Goal: Communication & Community: Participate in discussion

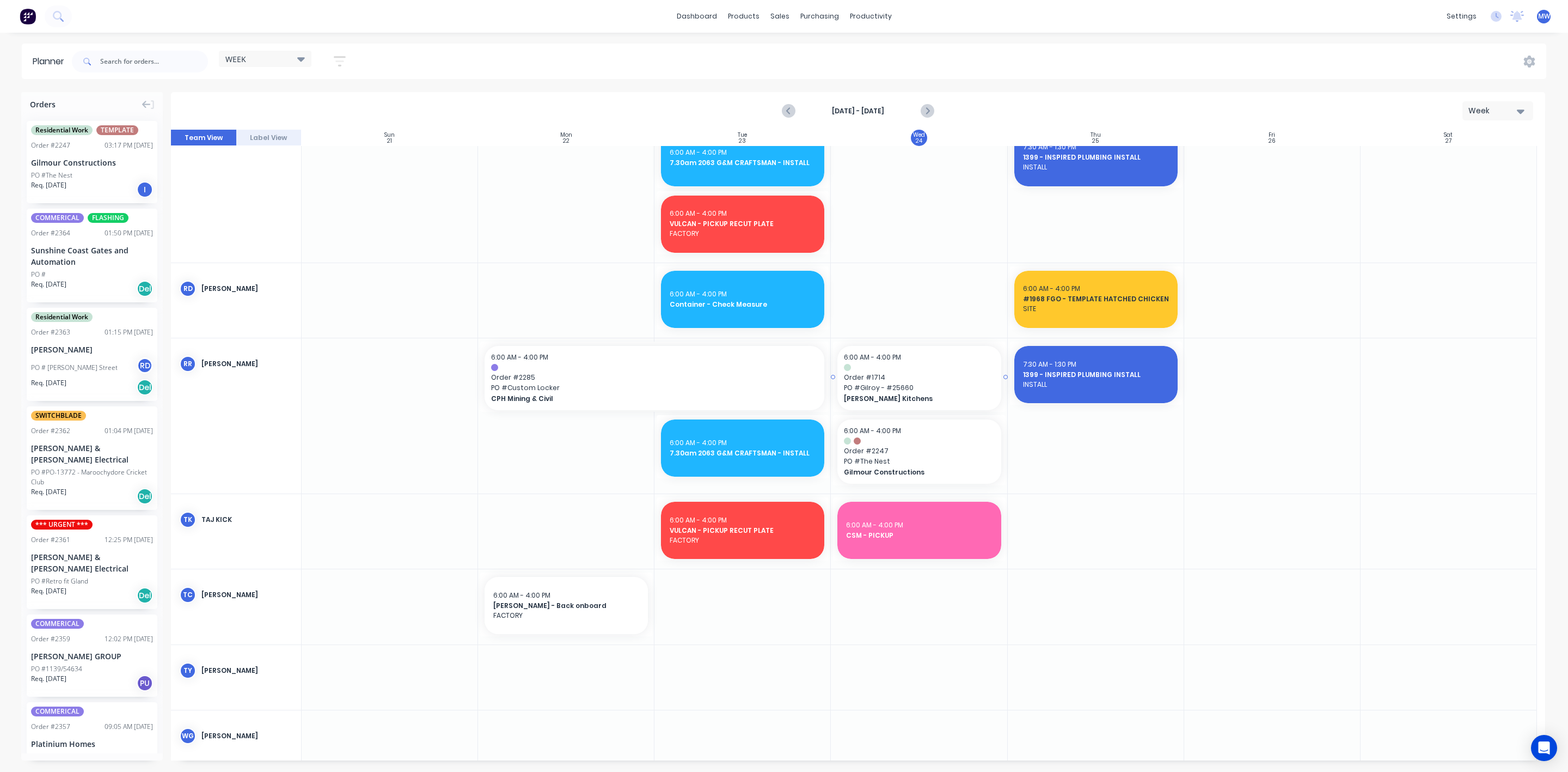
scroll to position [925, 0]
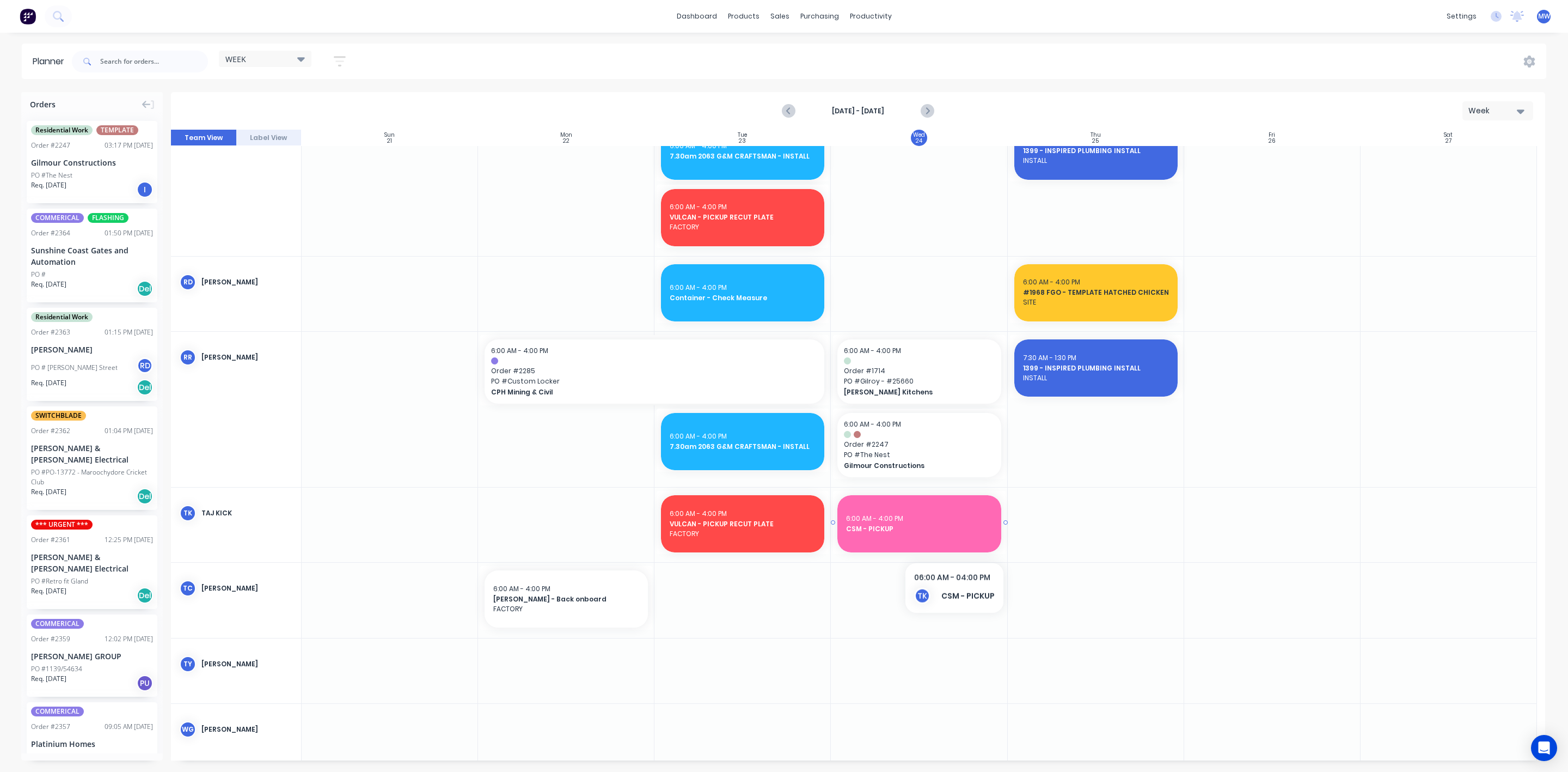
click at [954, 541] on div "6:00 AM - 4:00 PM CSM - PICKUP" at bounding box center [919, 524] width 163 height 57
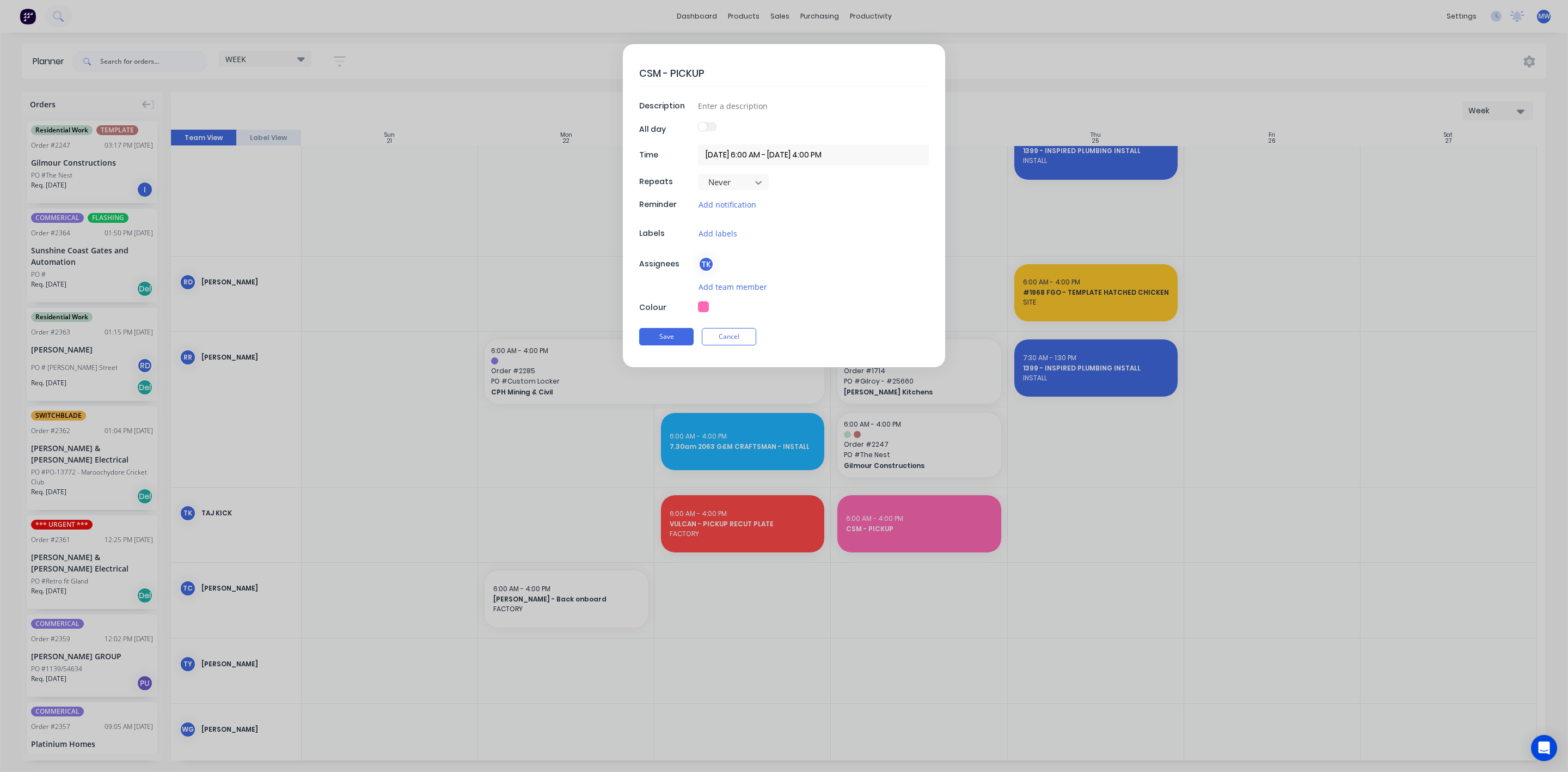
type textarea "x"
click at [739, 345] on button "Cancel" at bounding box center [729, 337] width 54 height 18
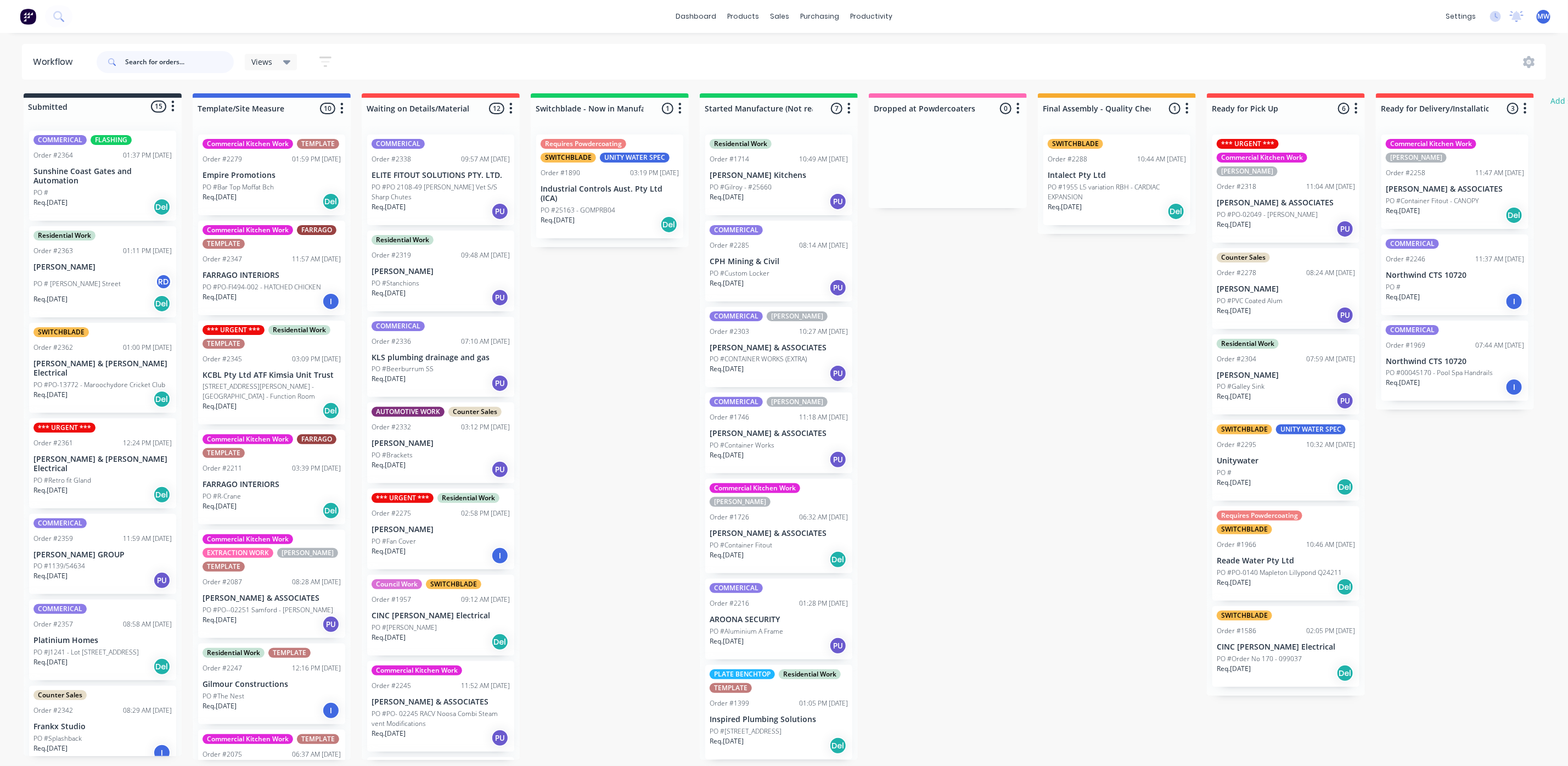
click at [186, 68] on input "text" at bounding box center [179, 62] width 109 height 22
type input "2063"
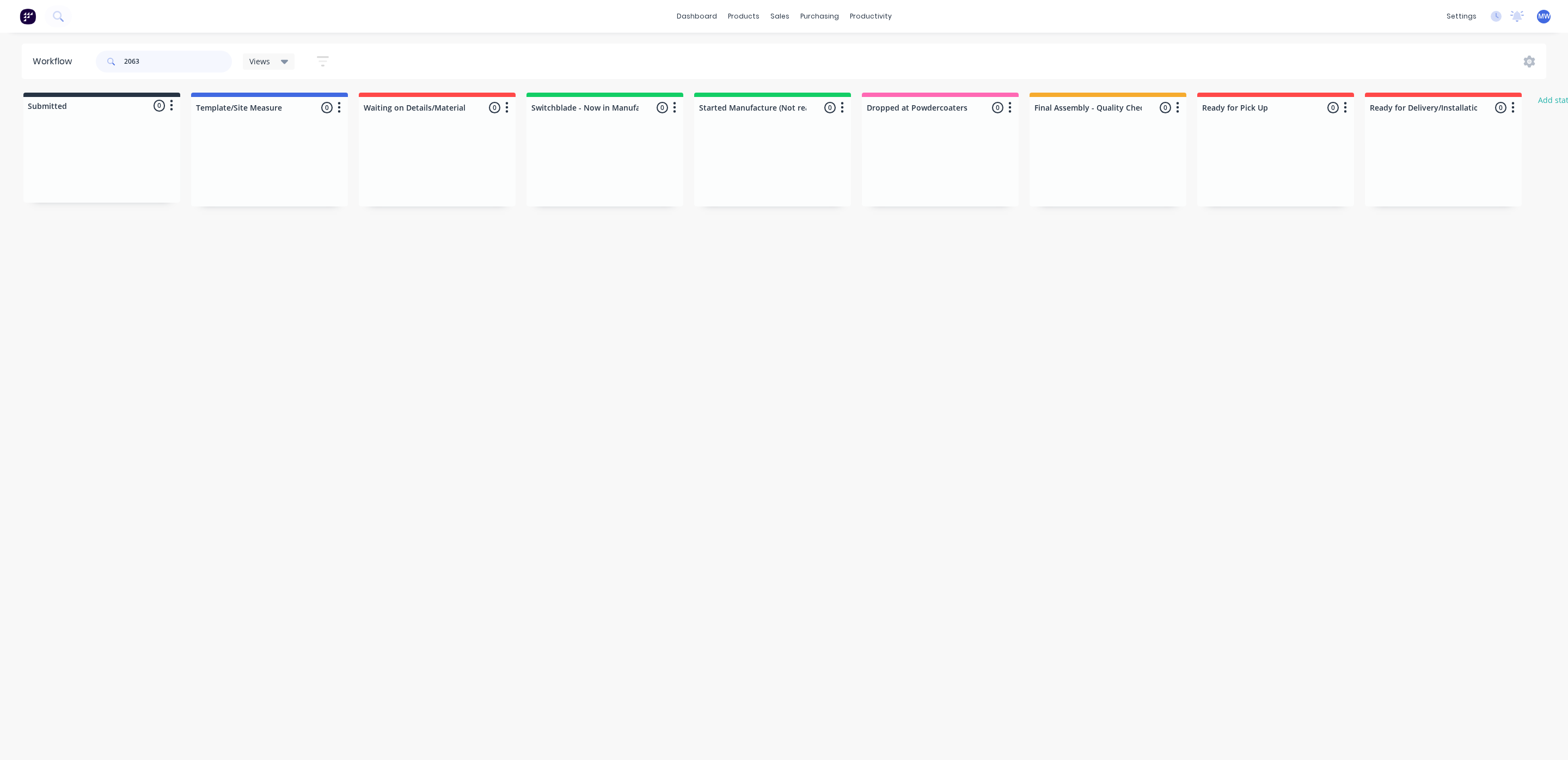
drag, startPoint x: 74, startPoint y: 49, endPoint x: 55, endPoint y: 48, distance: 19.0
click at [55, 48] on header "Workflow 2063 Views Save new view None (Default) edit SCSM - MAIN edit SUNCOAST…" at bounding box center [784, 61] width 1525 height 36
drag, startPoint x: 93, startPoint y: 50, endPoint x: 54, endPoint y: 49, distance: 39.0
click at [54, 49] on header "Workflow 2285 Views Save new view None (Default) edit SCSM - MAIN edit SUNCOAST…" at bounding box center [784, 61] width 1525 height 36
type input "1714"
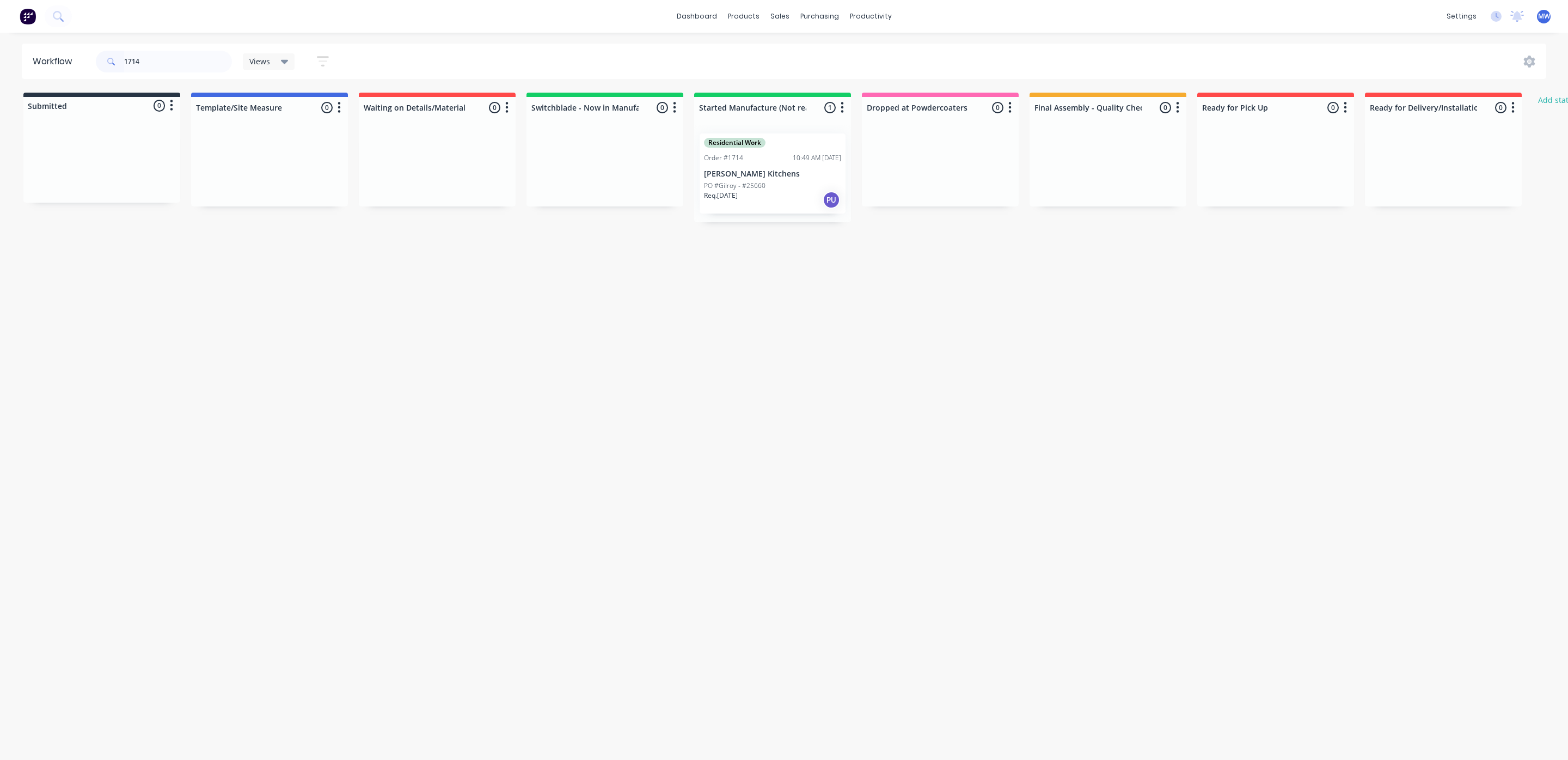
click at [777, 212] on div "Residential Work Order #1714 10:49 AM [DATE] [PERSON_NAME] Kitchens PO #Gilroy …" at bounding box center [773, 173] width 146 height 80
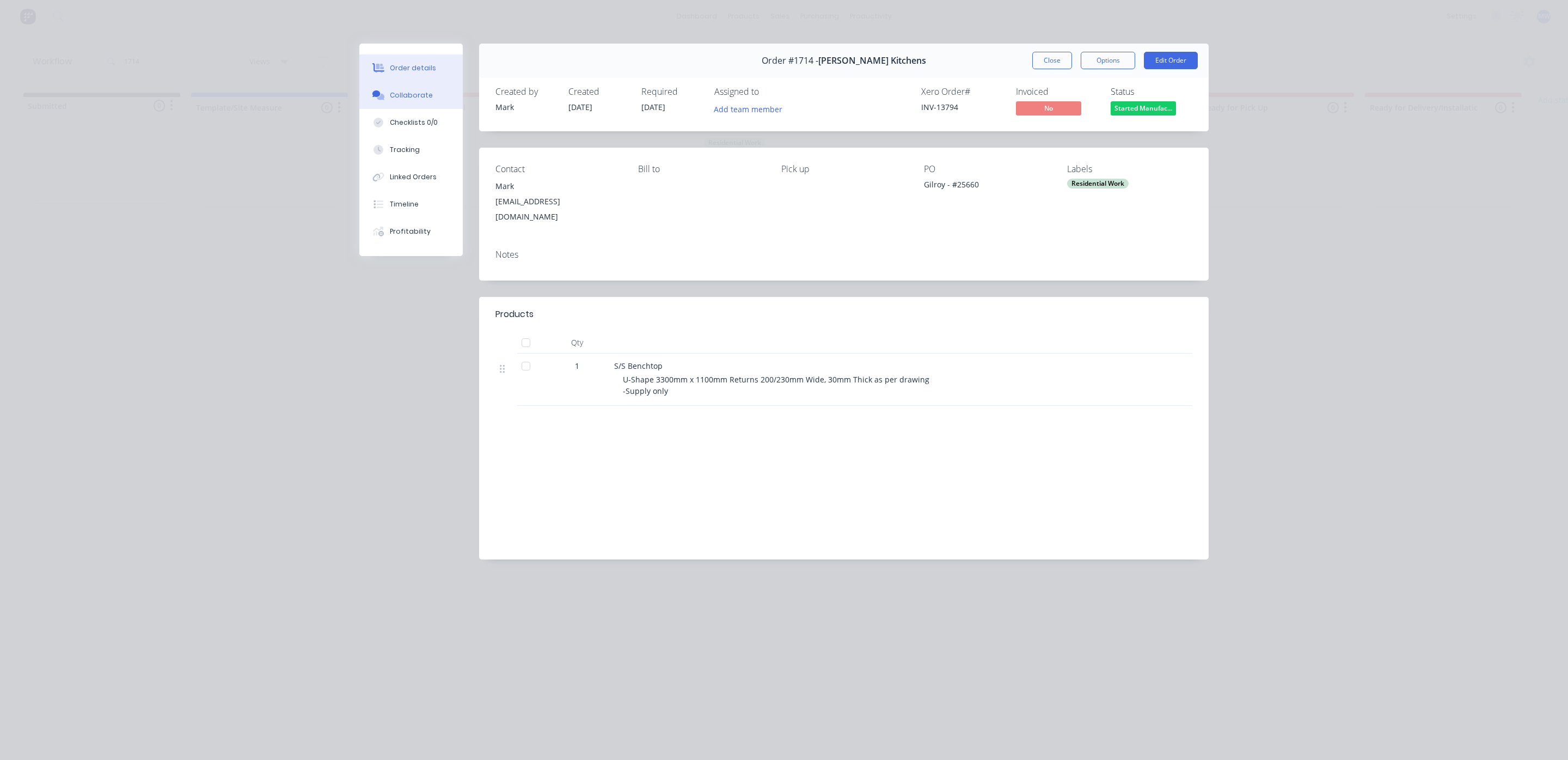
click at [416, 96] on div "Collaborate" at bounding box center [411, 95] width 43 height 10
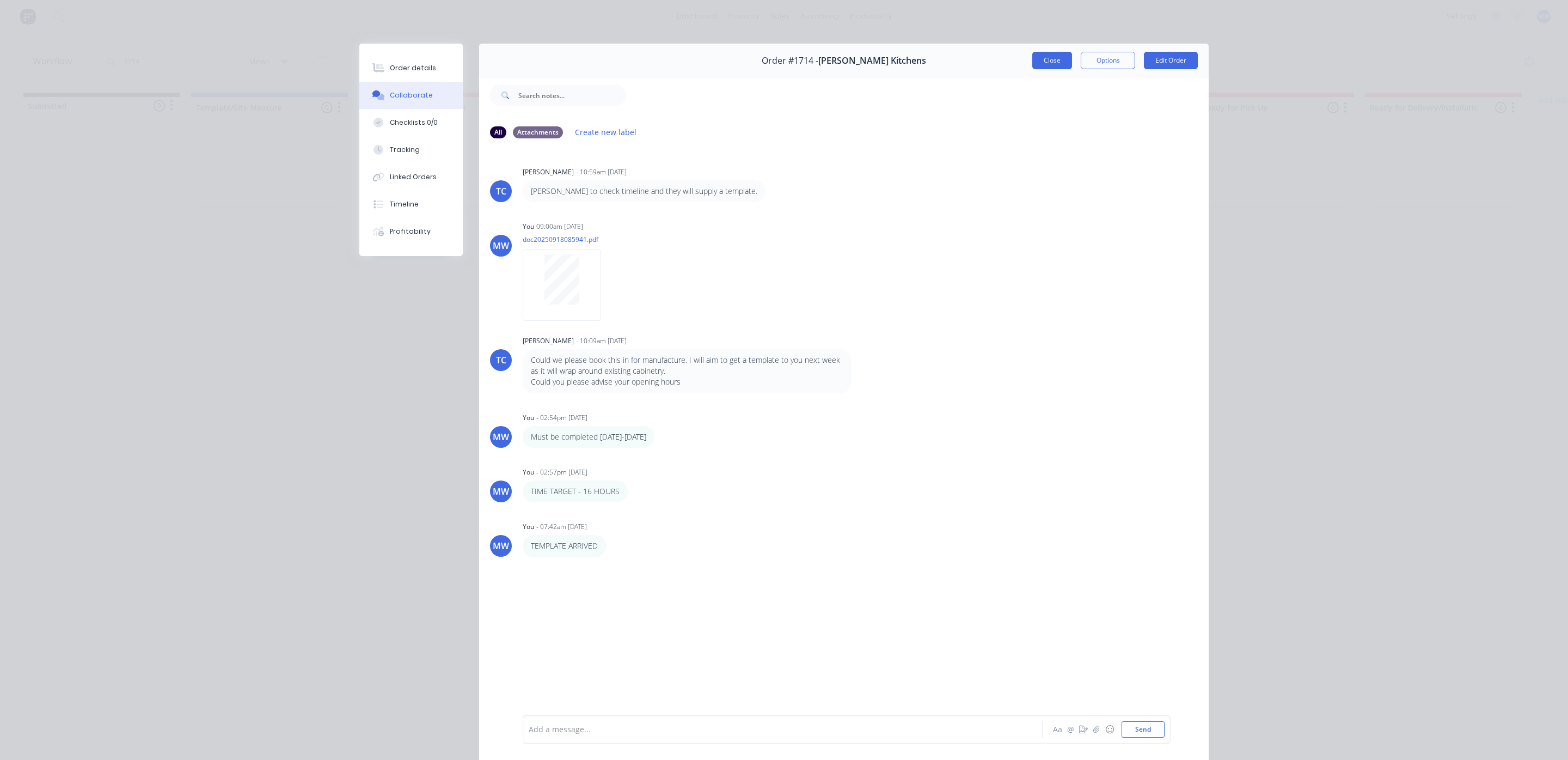
click at [1038, 56] on button "Close" at bounding box center [1053, 60] width 40 height 18
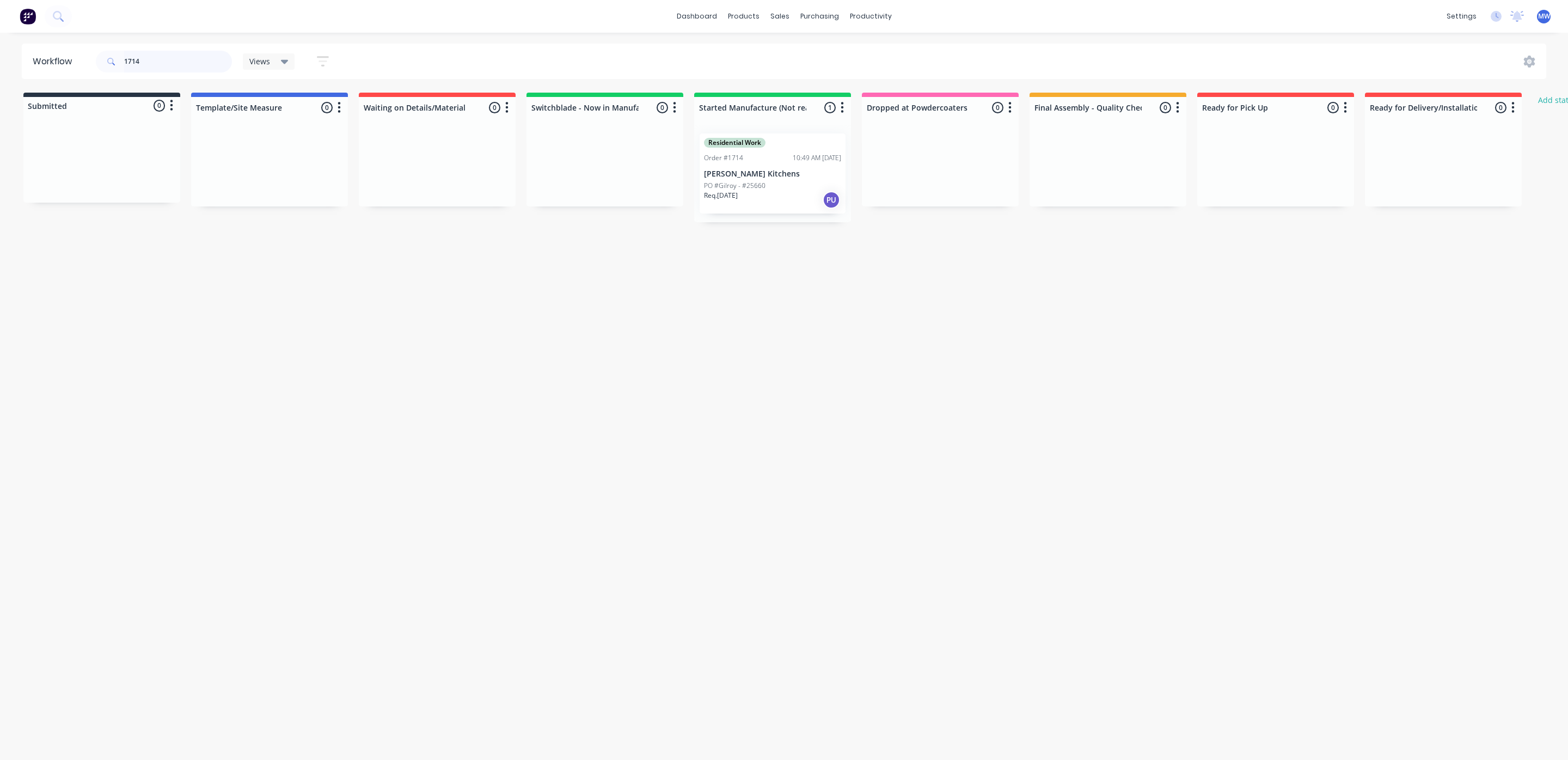
drag, startPoint x: 163, startPoint y: 59, endPoint x: 0, endPoint y: 61, distance: 163.0
click at [0, 61] on div "Workflow 1714 Views Save new view None (Default) edit SCSM - MAIN edit SUNCOAST…" at bounding box center [784, 61] width 1568 height 36
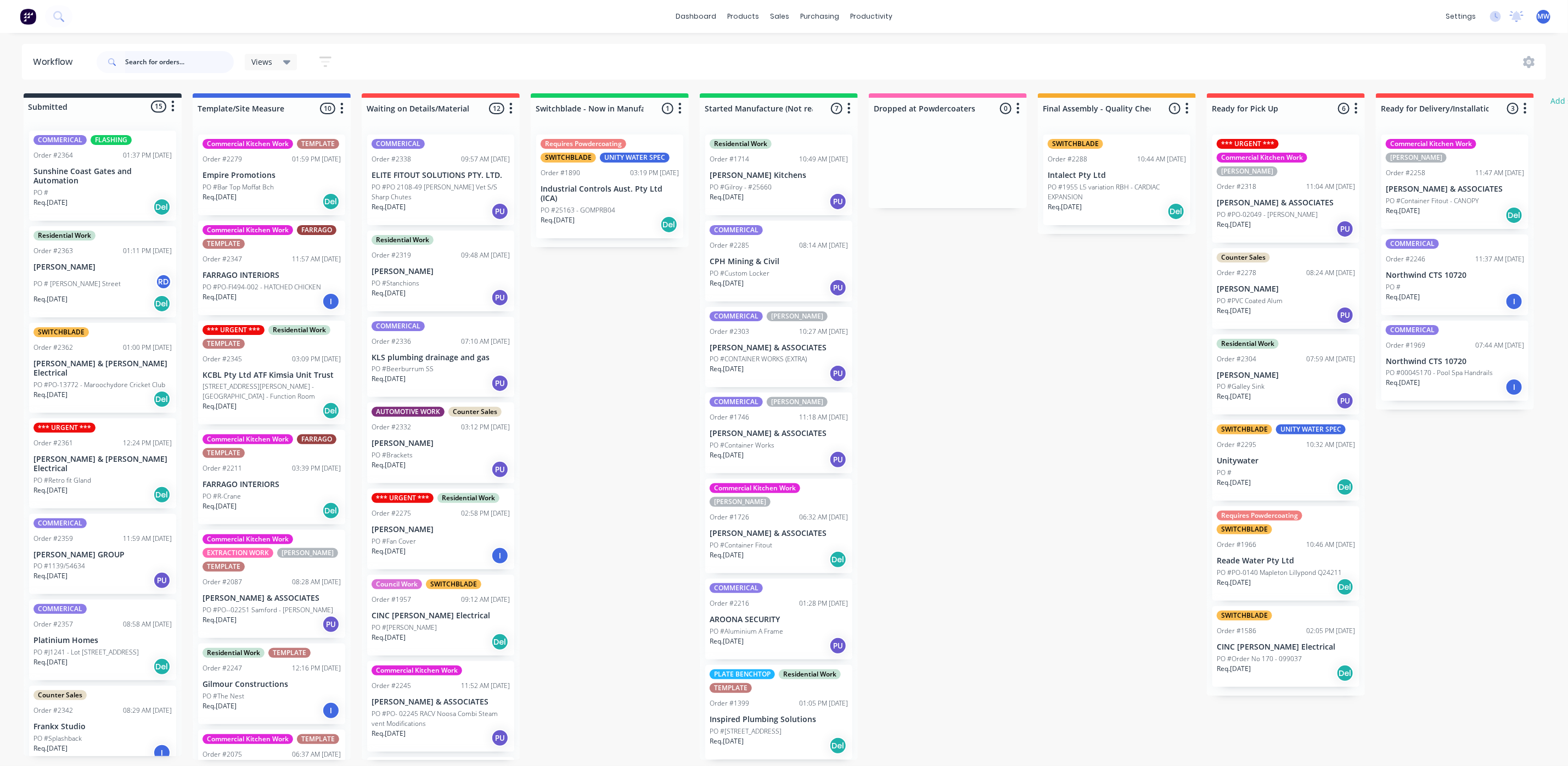
click at [171, 55] on input "text" at bounding box center [179, 62] width 109 height 22
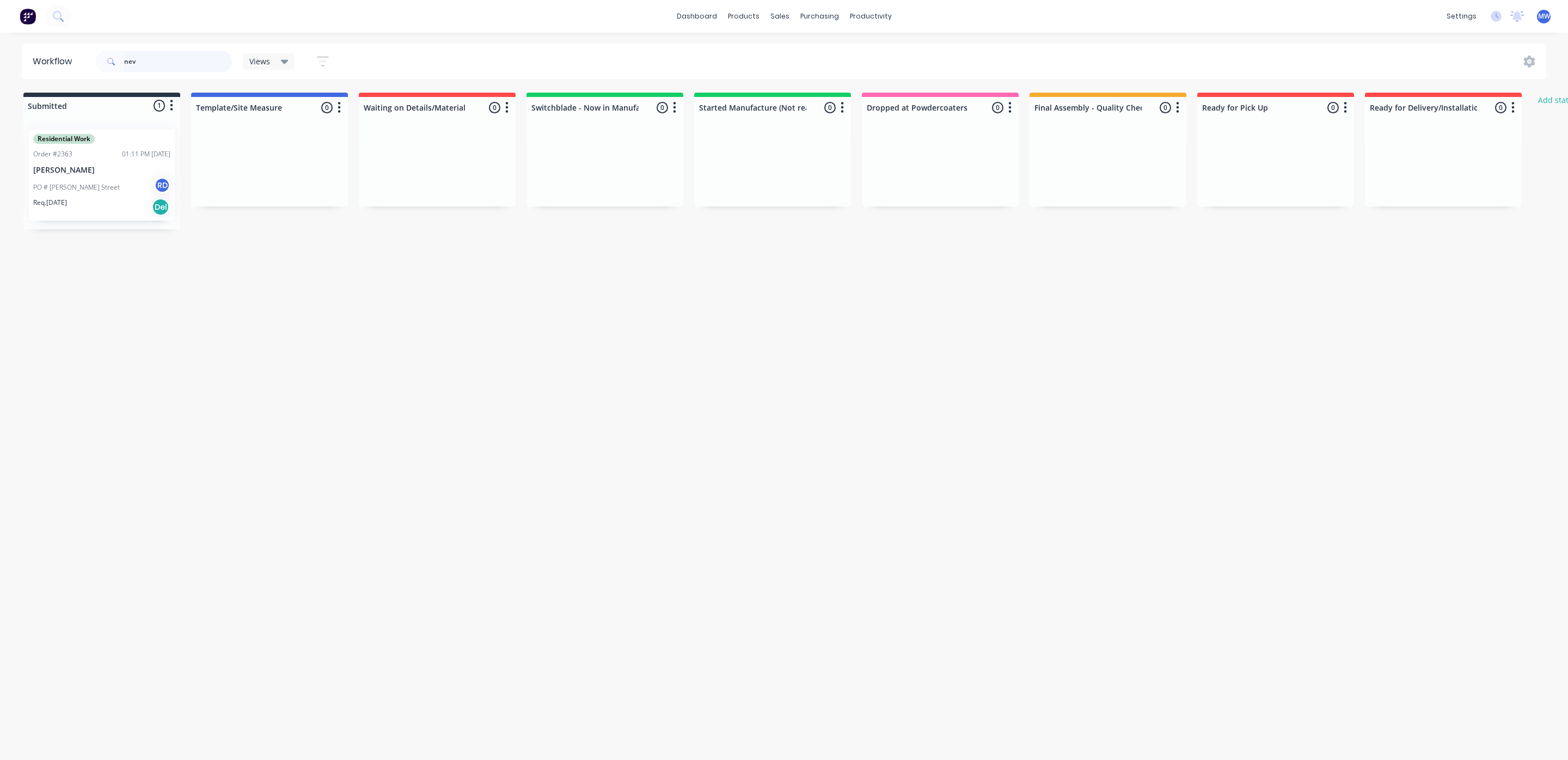
type input "nev"
click at [115, 187] on div "PO [GEOGRAPHIC_DATA][PERSON_NAME]" at bounding box center [102, 187] width 138 height 21
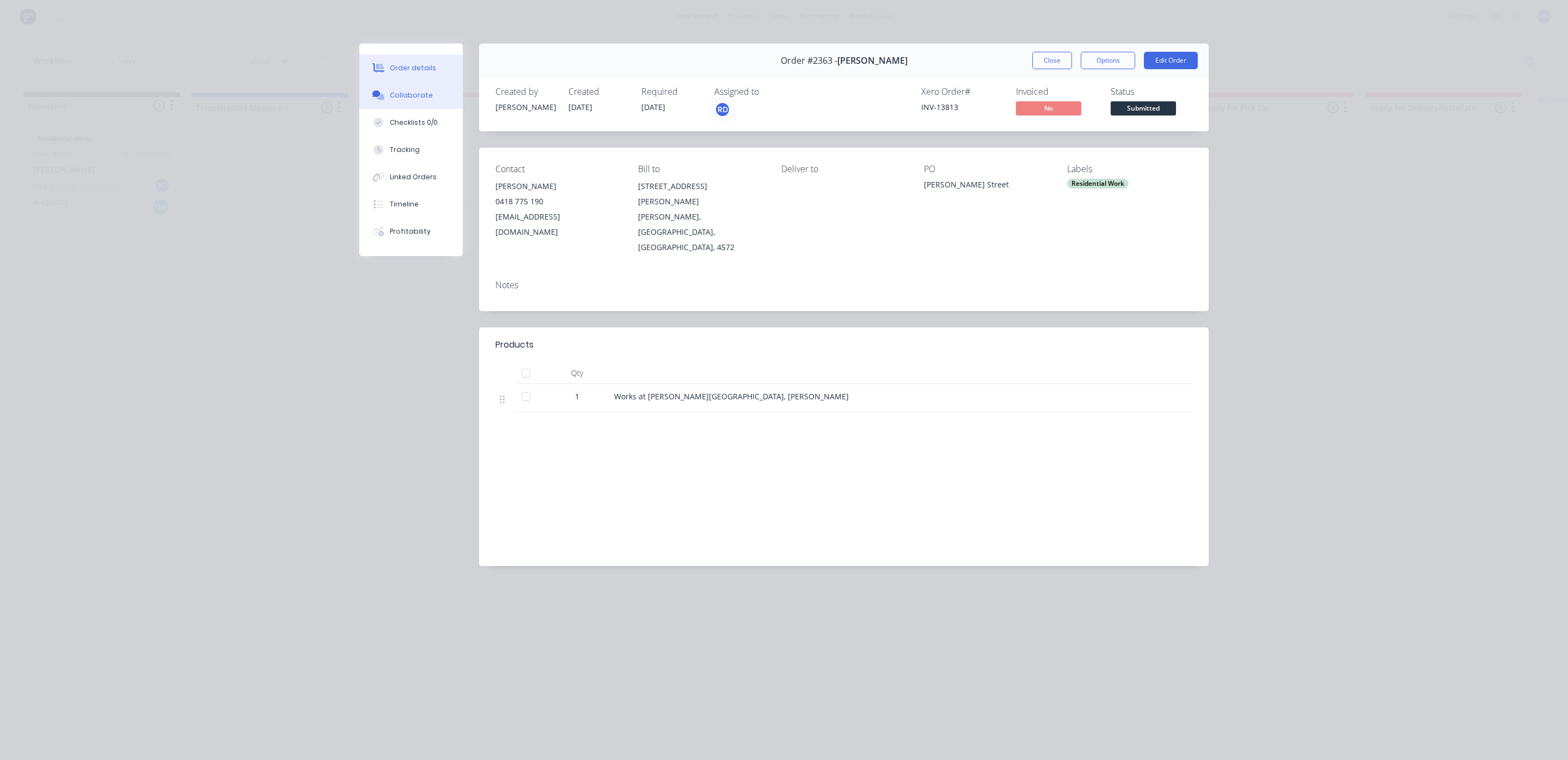
click at [418, 94] on div "Collaborate" at bounding box center [411, 95] width 43 height 10
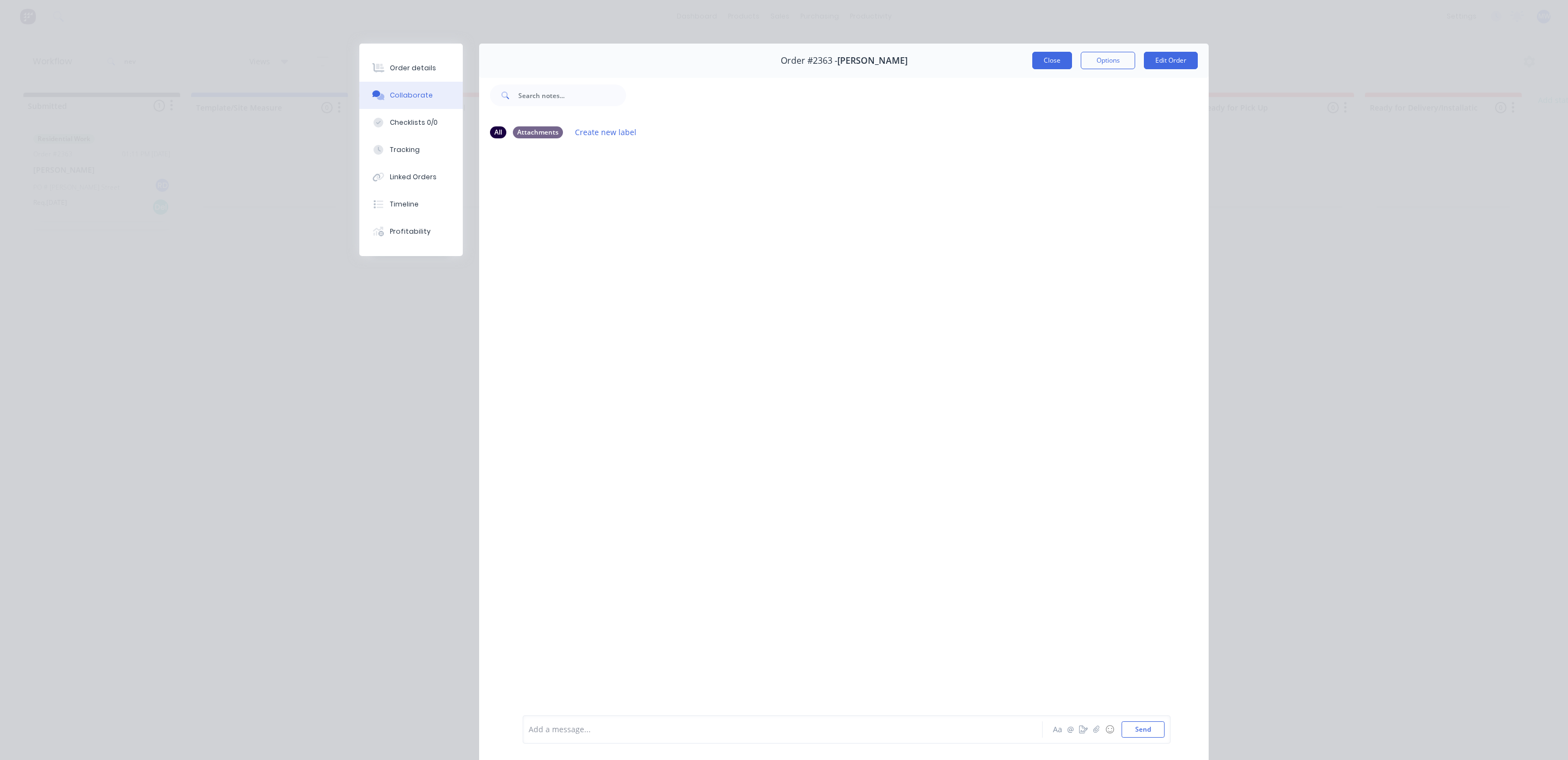
drag, startPoint x: 1010, startPoint y: 63, endPoint x: 1041, endPoint y: 58, distance: 31.4
click at [1040, 59] on div "Order #2363 - [PERSON_NAME] Close Options Edit Order" at bounding box center [844, 60] width 730 height 35
click at [1043, 57] on button "Close" at bounding box center [1053, 60] width 40 height 18
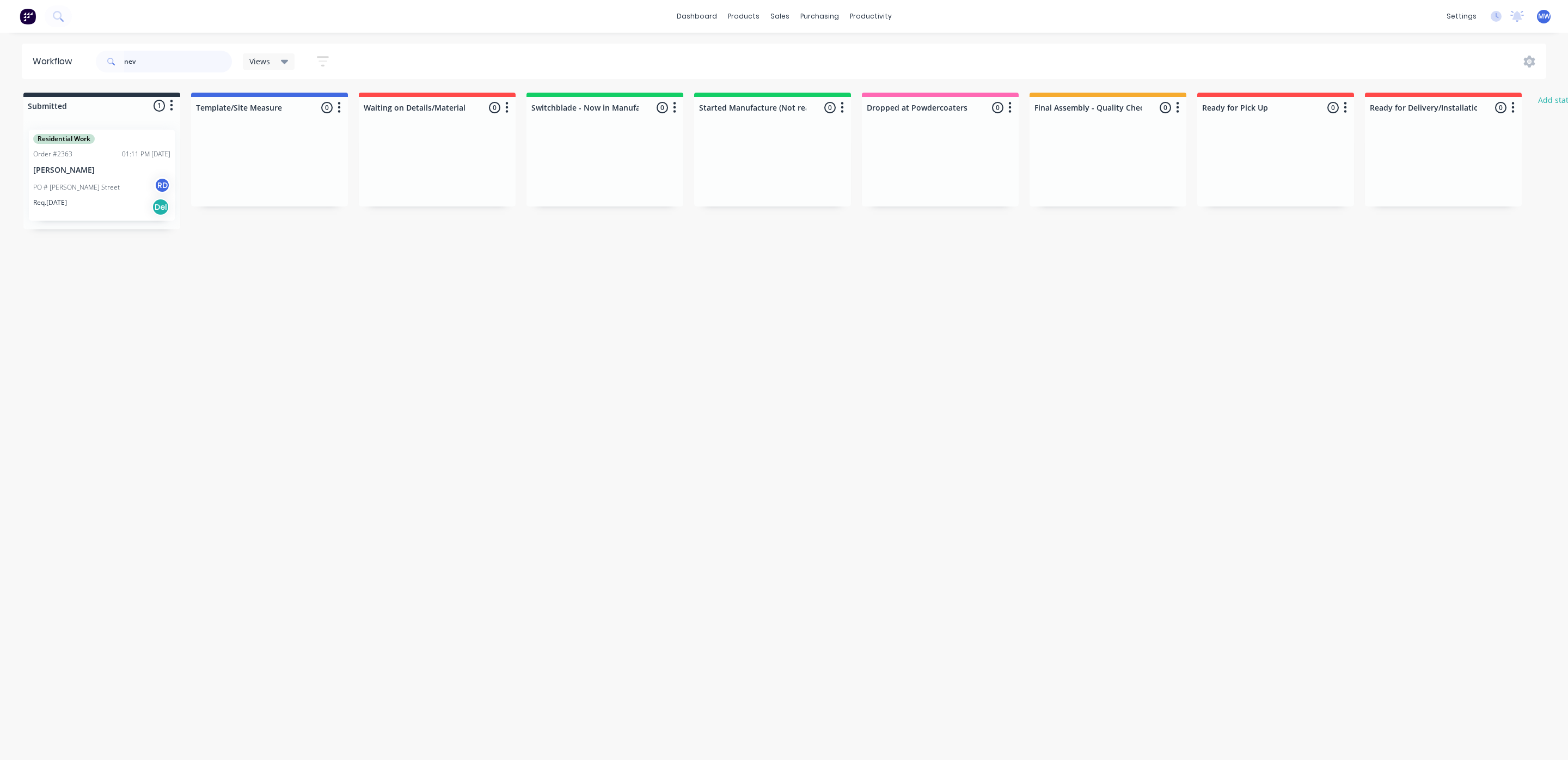
drag, startPoint x: 160, startPoint y: 62, endPoint x: 45, endPoint y: 66, distance: 115.1
click at [45, 66] on header "Workflow nev Views Save new view None (Default) edit SCSM - MAIN edit SUNCOAST …" at bounding box center [784, 61] width 1525 height 36
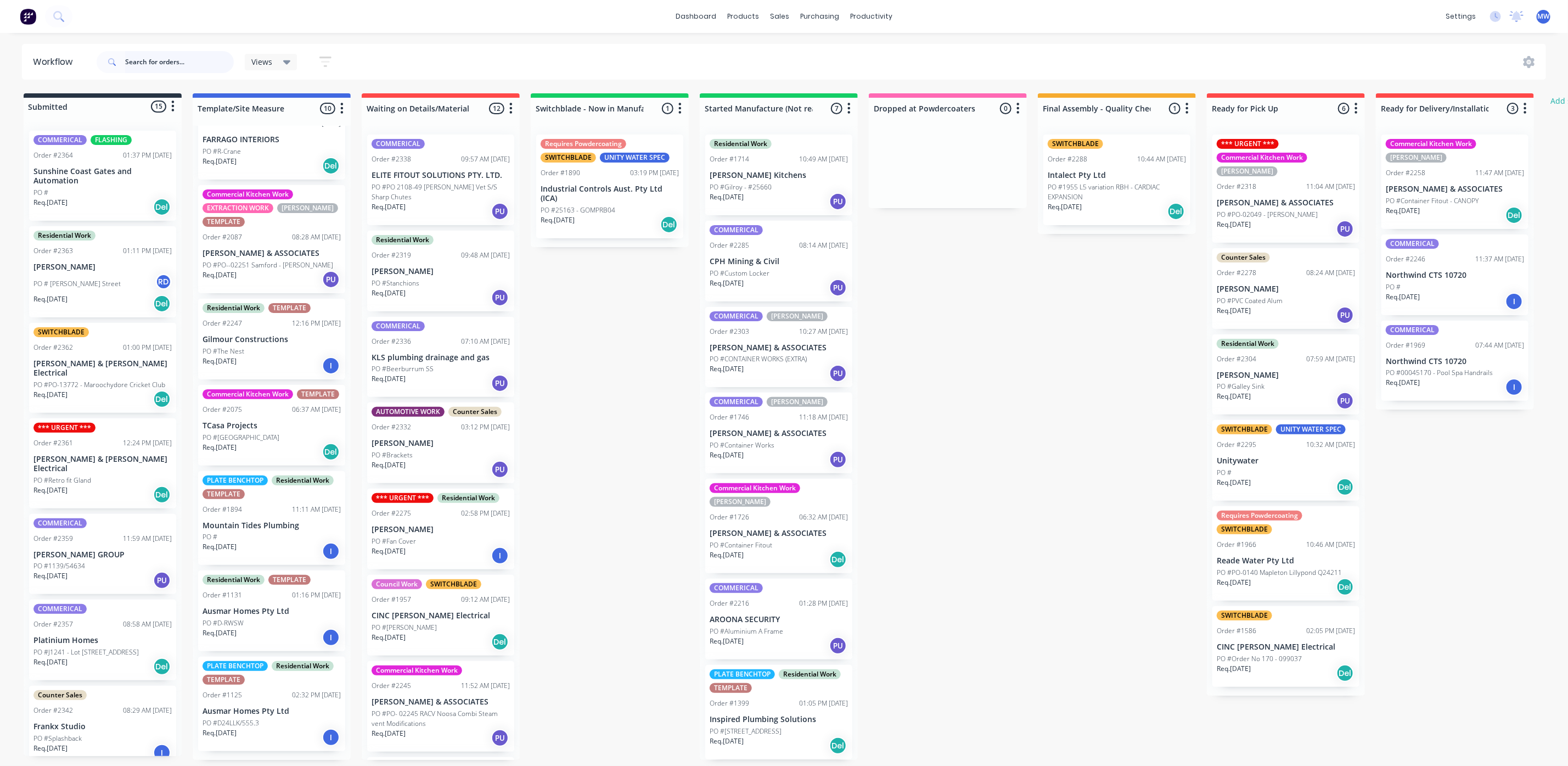
click at [157, 56] on input "text" at bounding box center [179, 62] width 109 height 22
type input "1726"
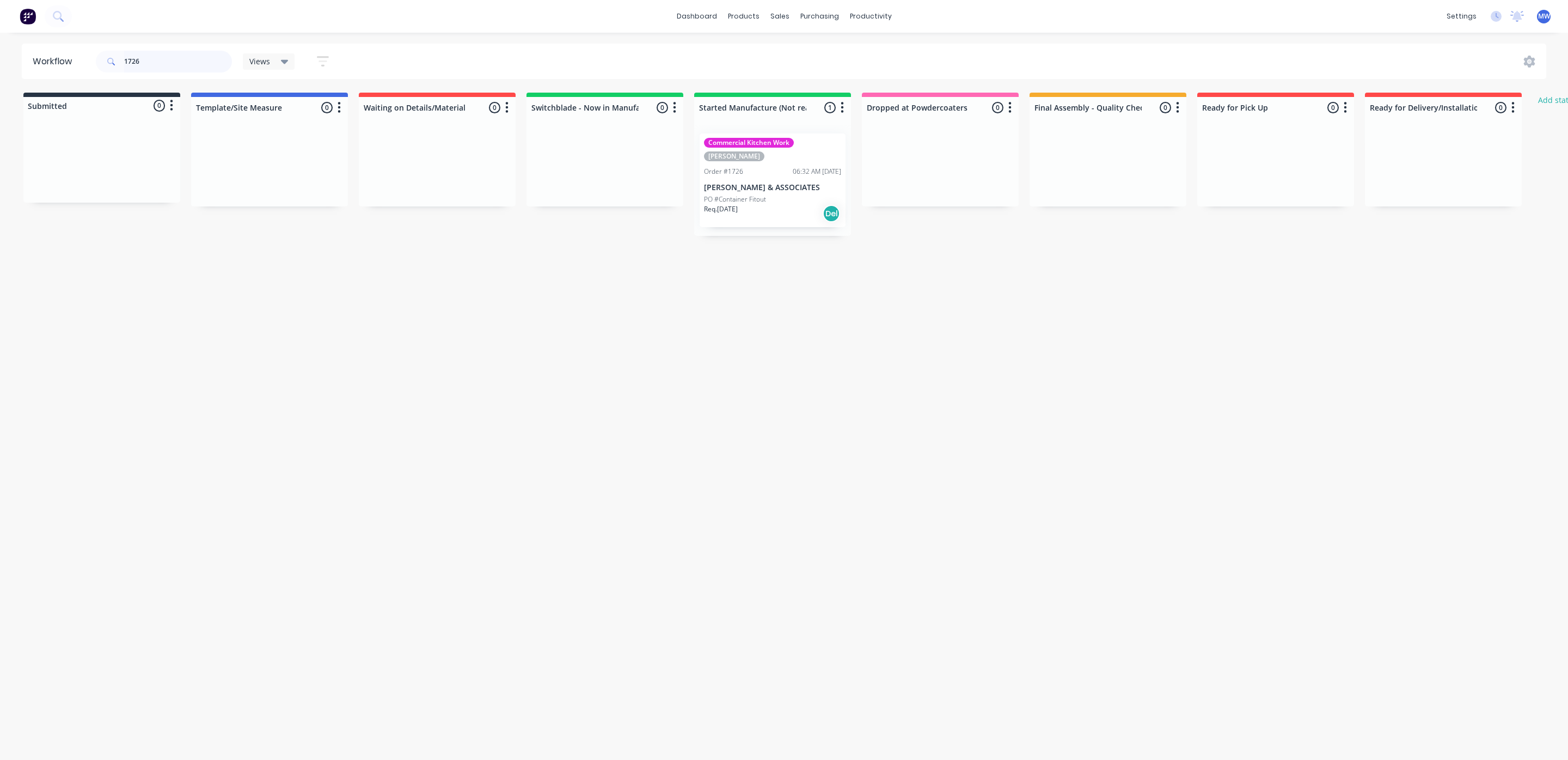
drag, startPoint x: 160, startPoint y: 57, endPoint x: 0, endPoint y: 62, distance: 160.1
click at [0, 62] on div "Workflow 1726 Views Save new view None (Default) edit SCSM - MAIN edit SUNCOAST…" at bounding box center [784, 61] width 1568 height 36
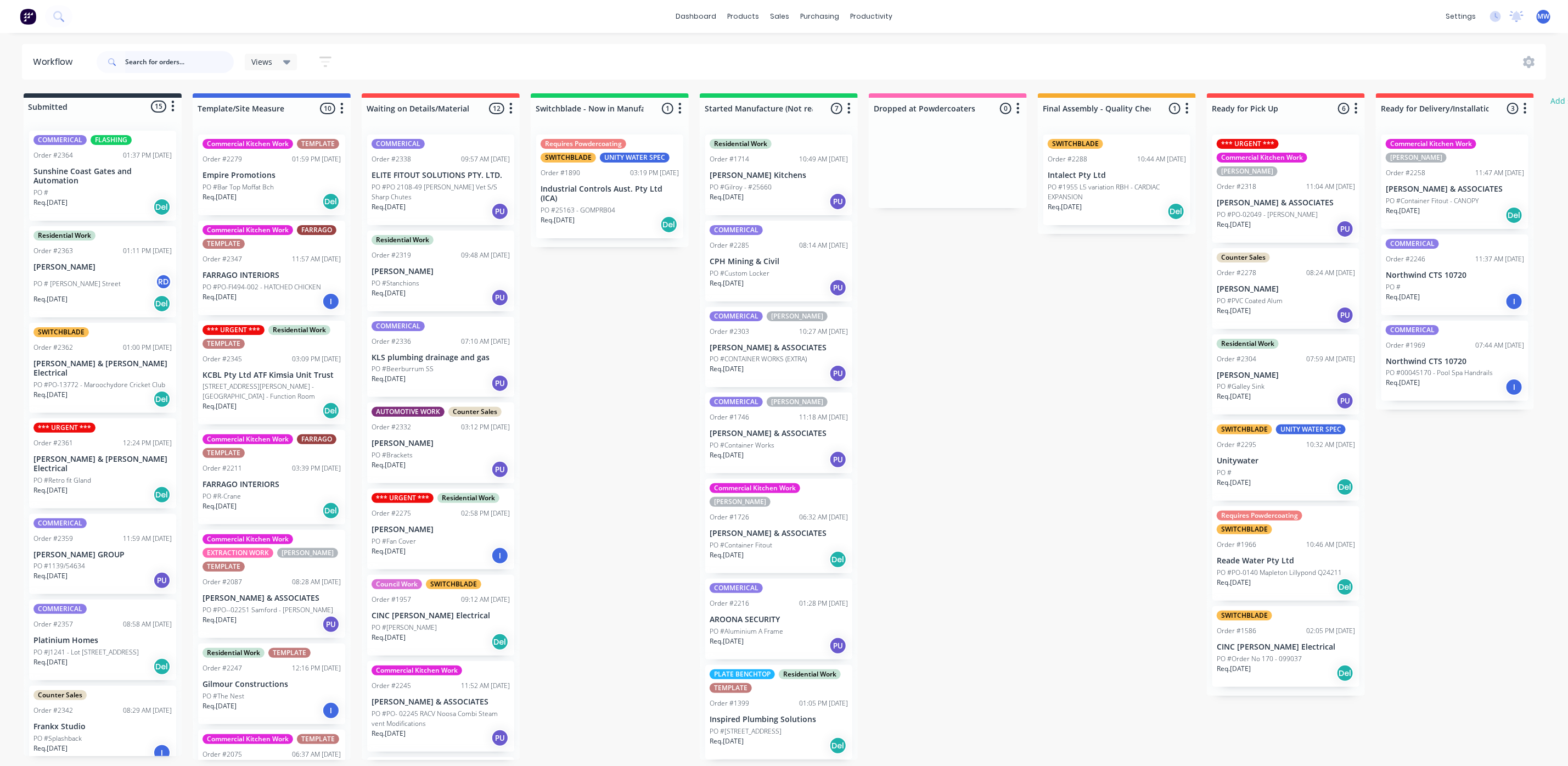
scroll to position [7, 0]
click at [786, 364] on div "Req. [DATE] PU" at bounding box center [779, 373] width 139 height 19
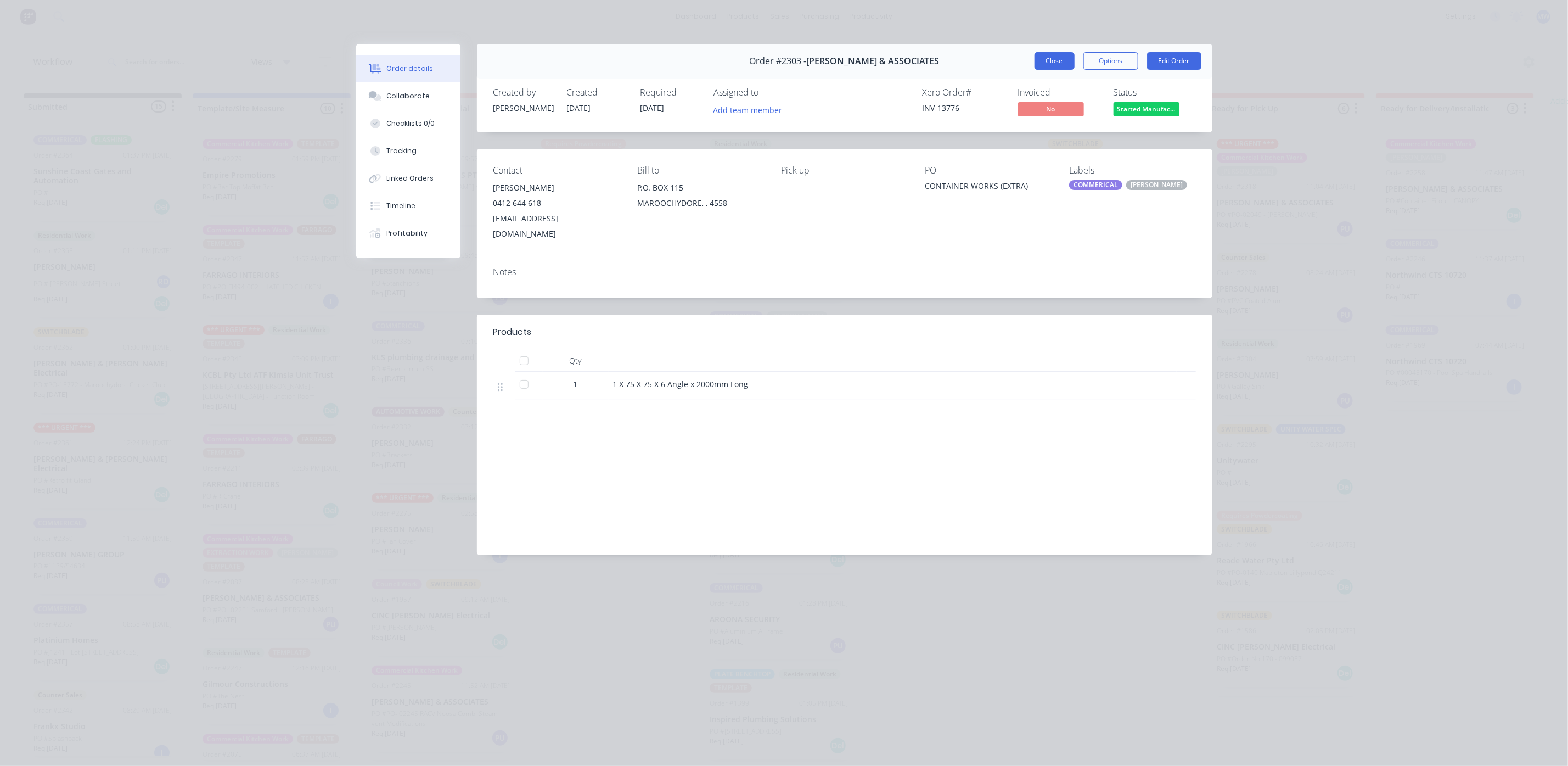
click at [1058, 69] on button "Close" at bounding box center [1055, 61] width 40 height 18
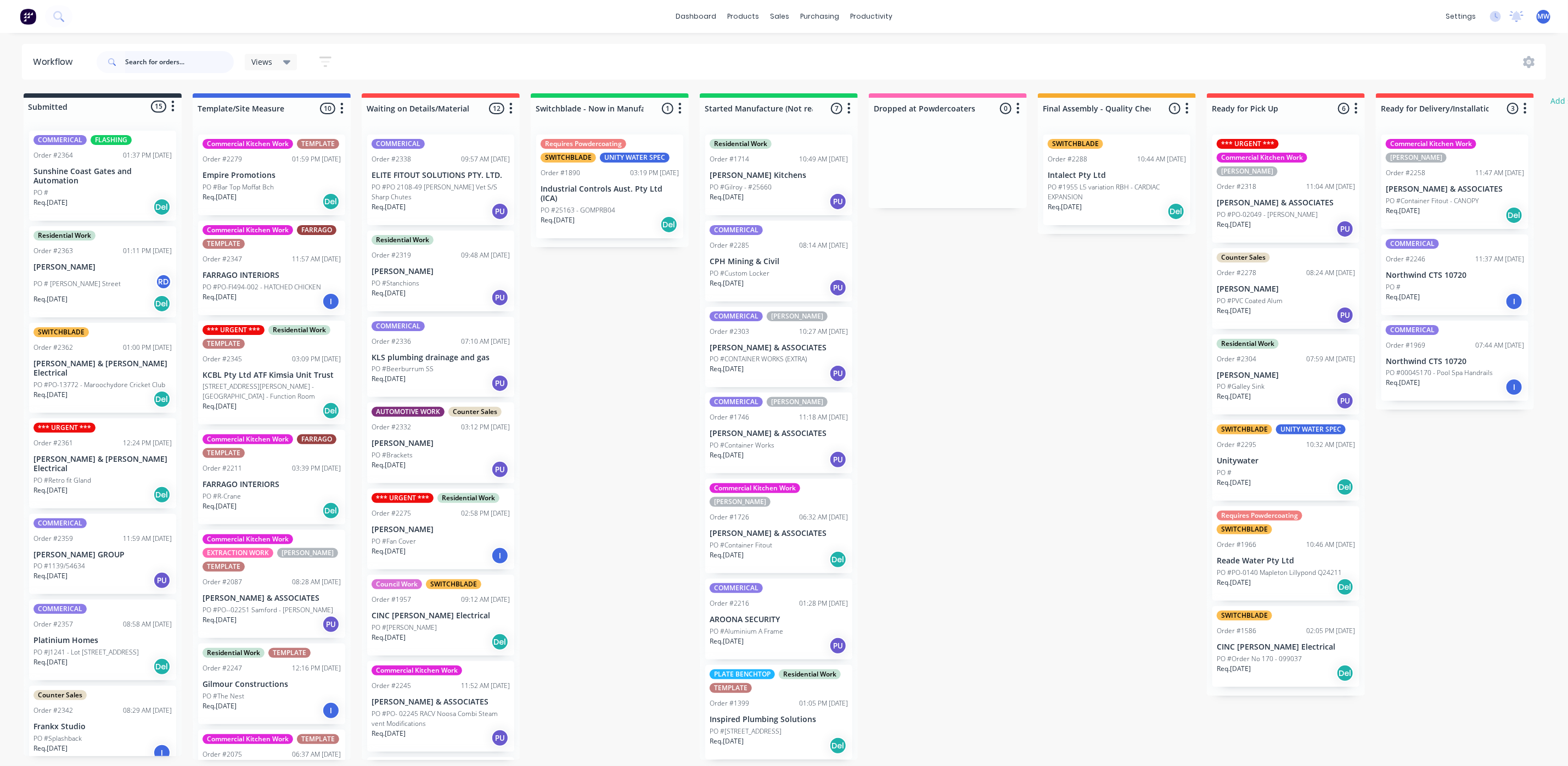
scroll to position [0, 0]
click at [55, 439] on div "*** URGENT *** Order #2361 12:24 PM [DATE] [PERSON_NAME] & [PERSON_NAME] Electr…" at bounding box center [103, 463] width 148 height 90
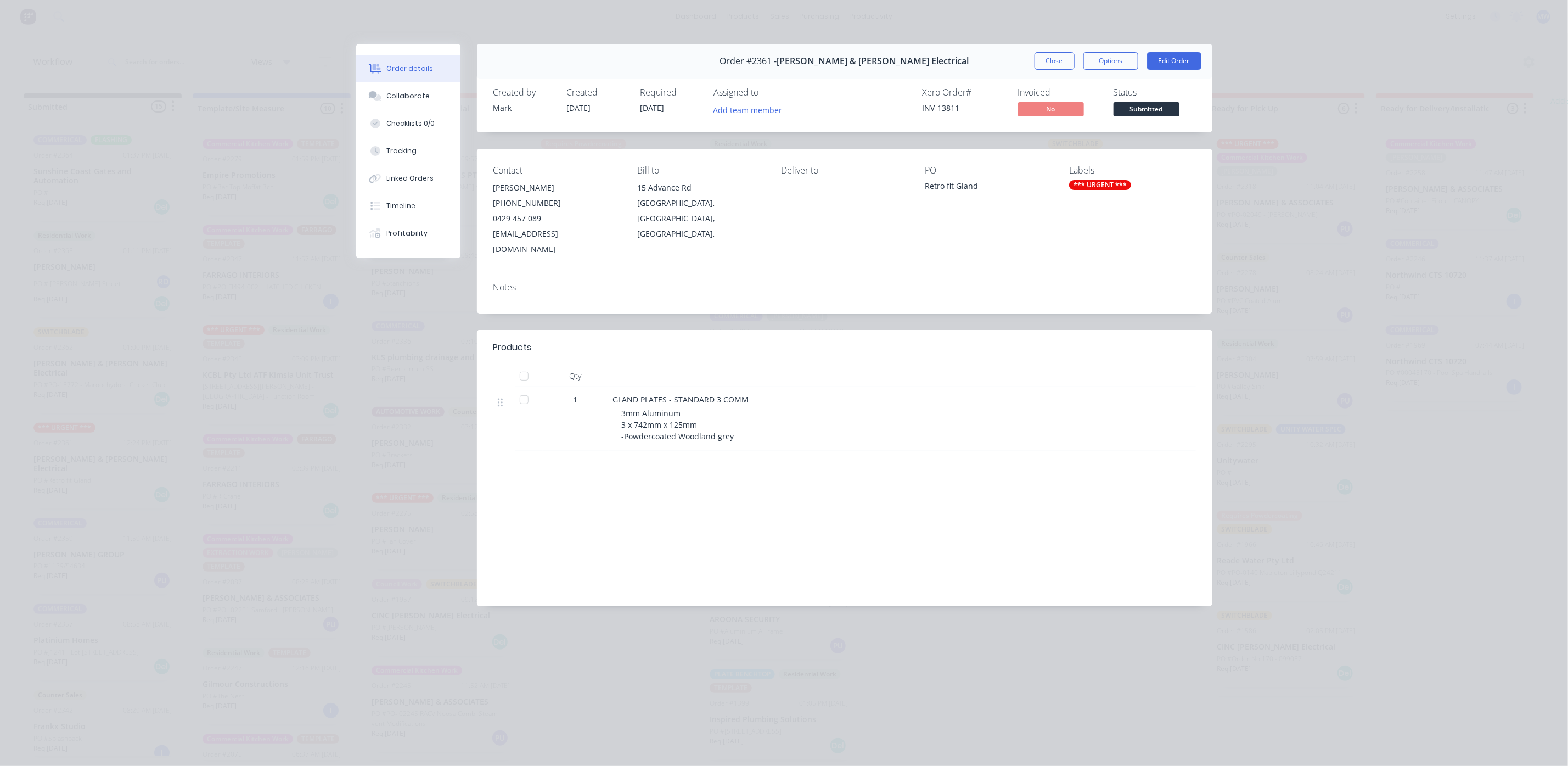
click at [1056, 71] on div "Order #2361 - [PERSON_NAME] & [PERSON_NAME] Electrical Close Options Edit Order" at bounding box center [844, 61] width 736 height 35
click at [1056, 60] on button "Close" at bounding box center [1055, 61] width 40 height 18
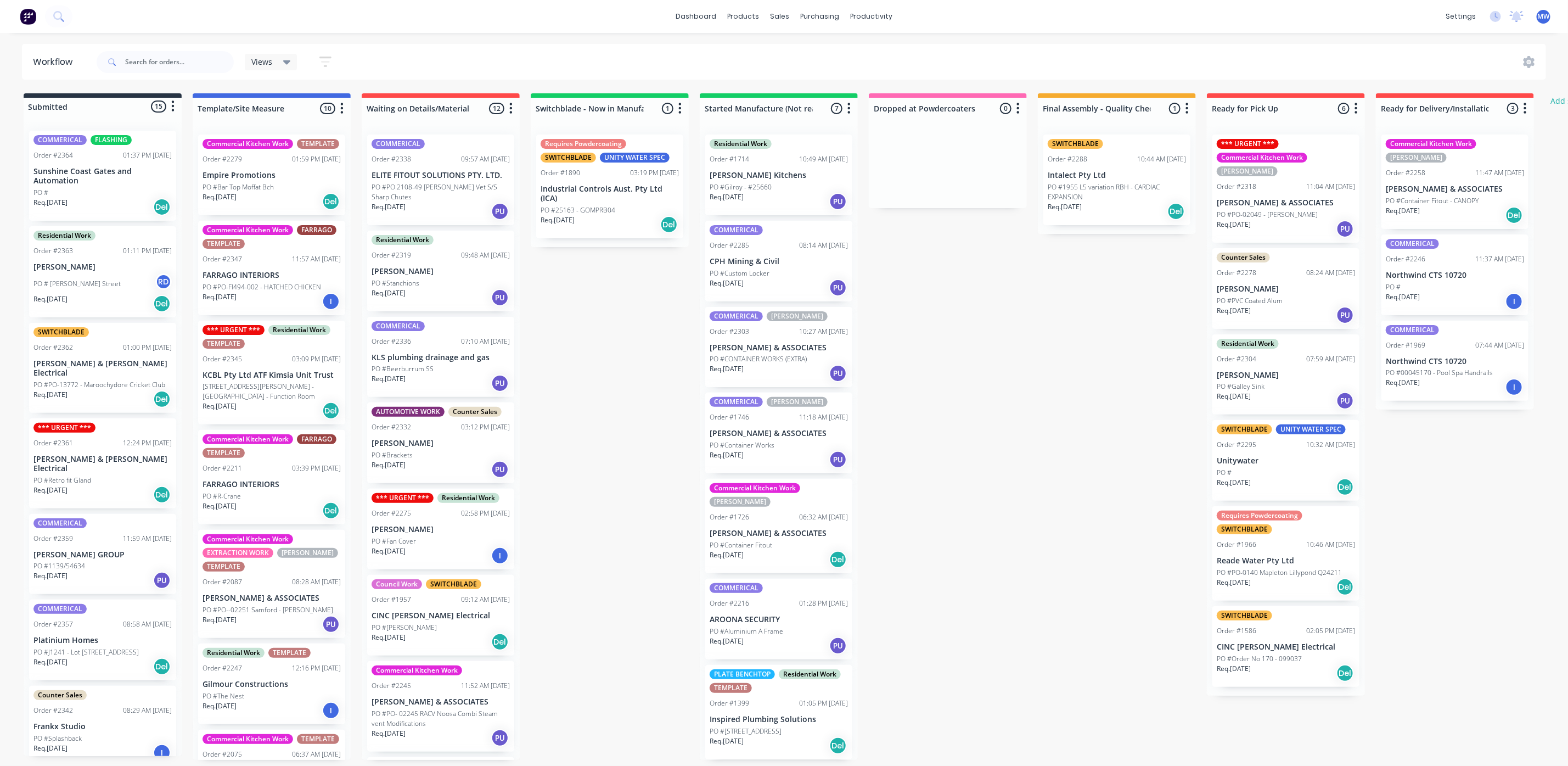
click at [107, 392] on div "Req. [DATE] Del" at bounding box center [103, 399] width 139 height 19
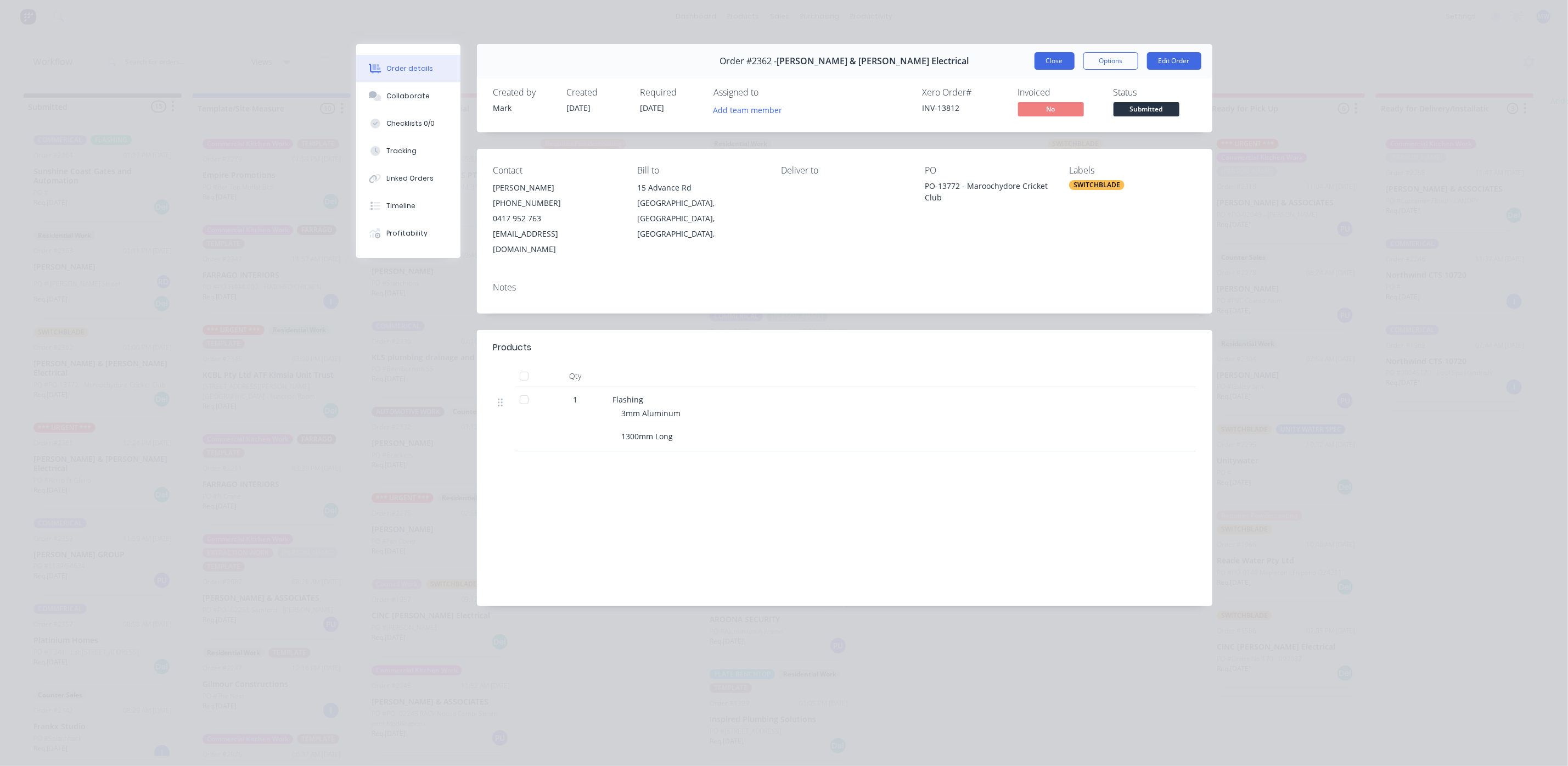
click at [1054, 58] on button "Close" at bounding box center [1055, 61] width 40 height 18
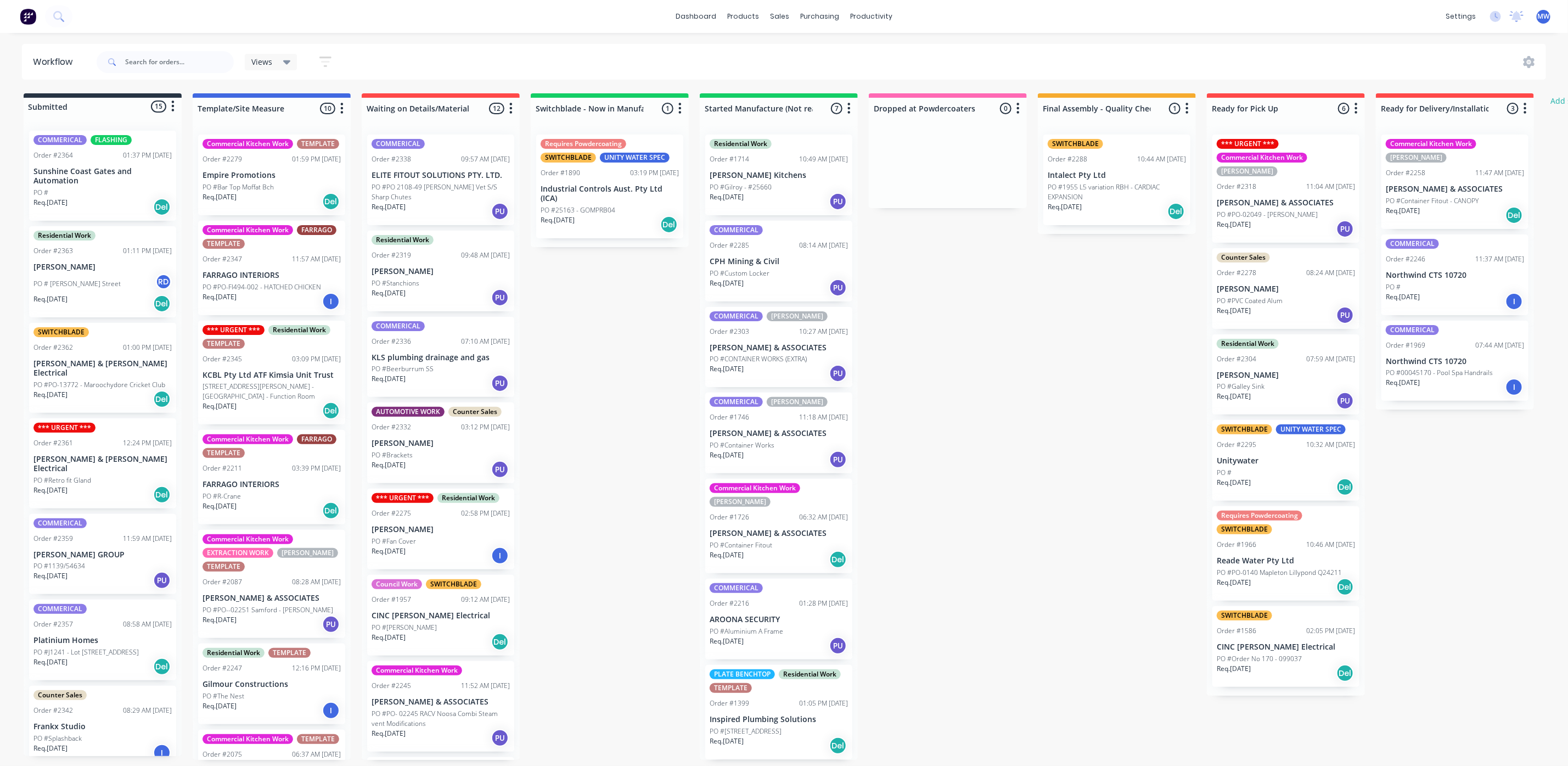
click at [89, 306] on div "Req. [DATE] Del" at bounding box center [103, 303] width 139 height 19
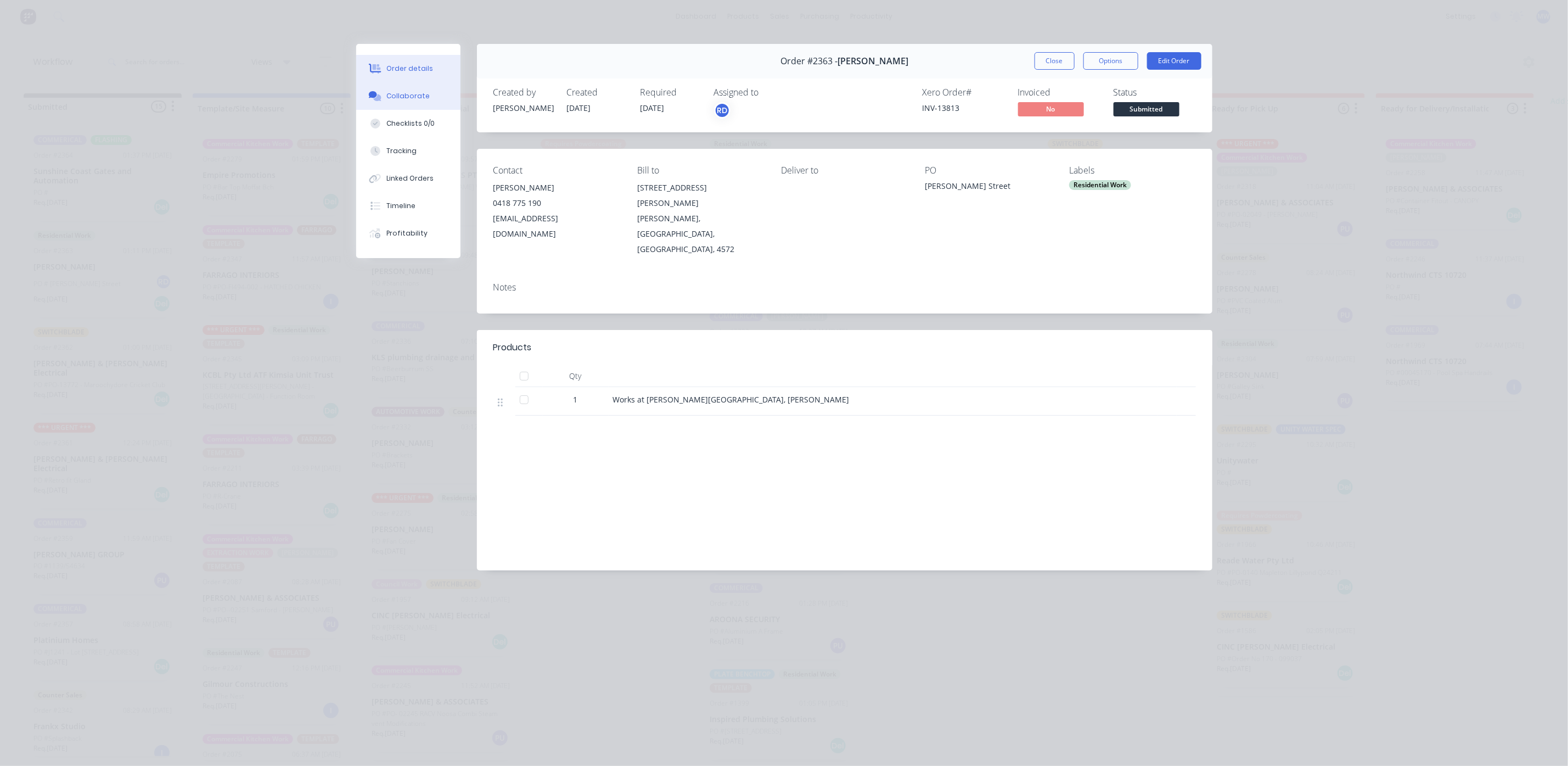
click at [391, 96] on div "Collaborate" at bounding box center [408, 96] width 43 height 10
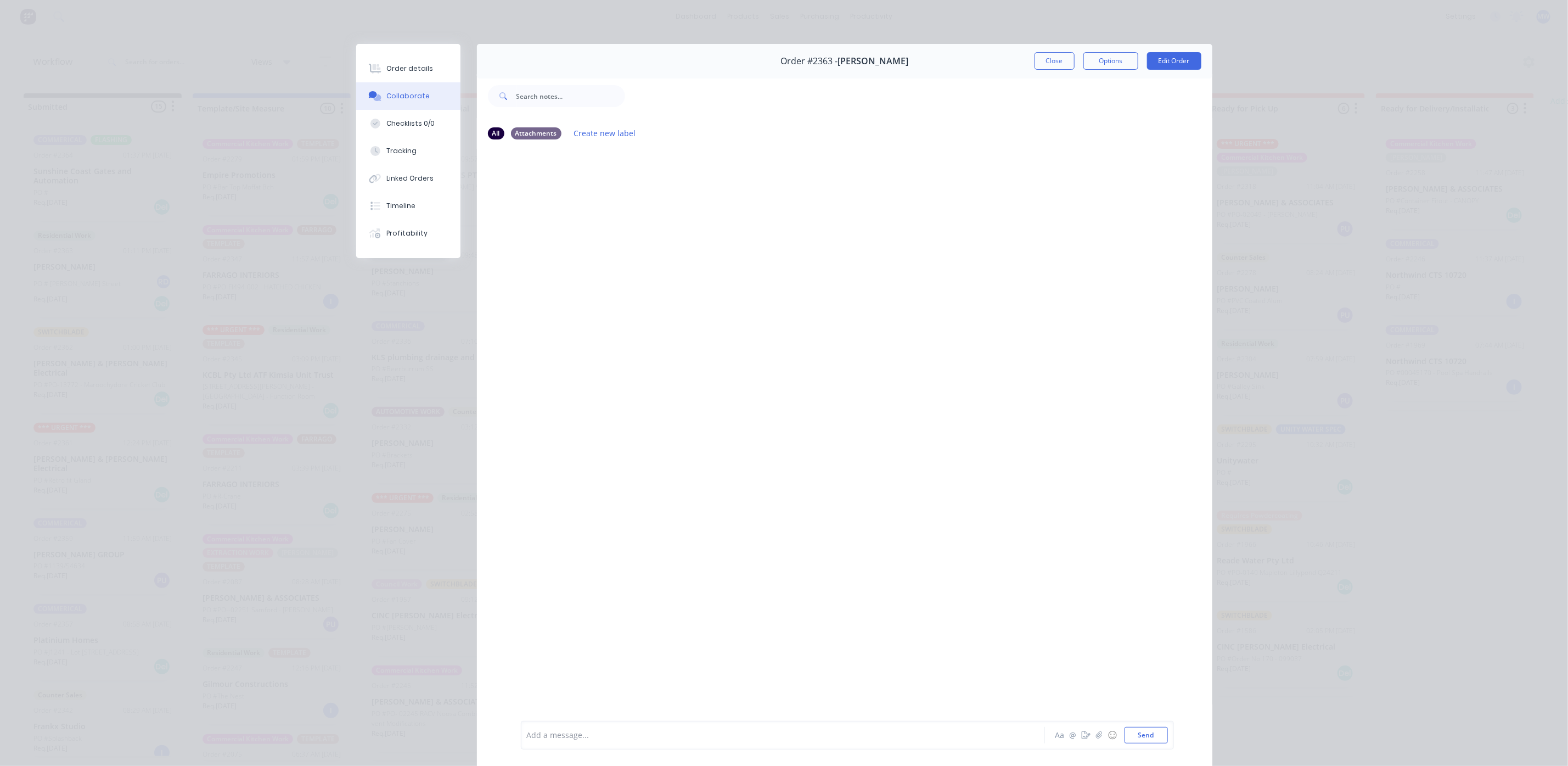
click at [606, 730] on div at bounding box center [768, 736] width 480 height 12
click at [1146, 728] on button "Send" at bounding box center [1145, 735] width 43 height 17
click at [1049, 61] on button "Close" at bounding box center [1055, 61] width 40 height 18
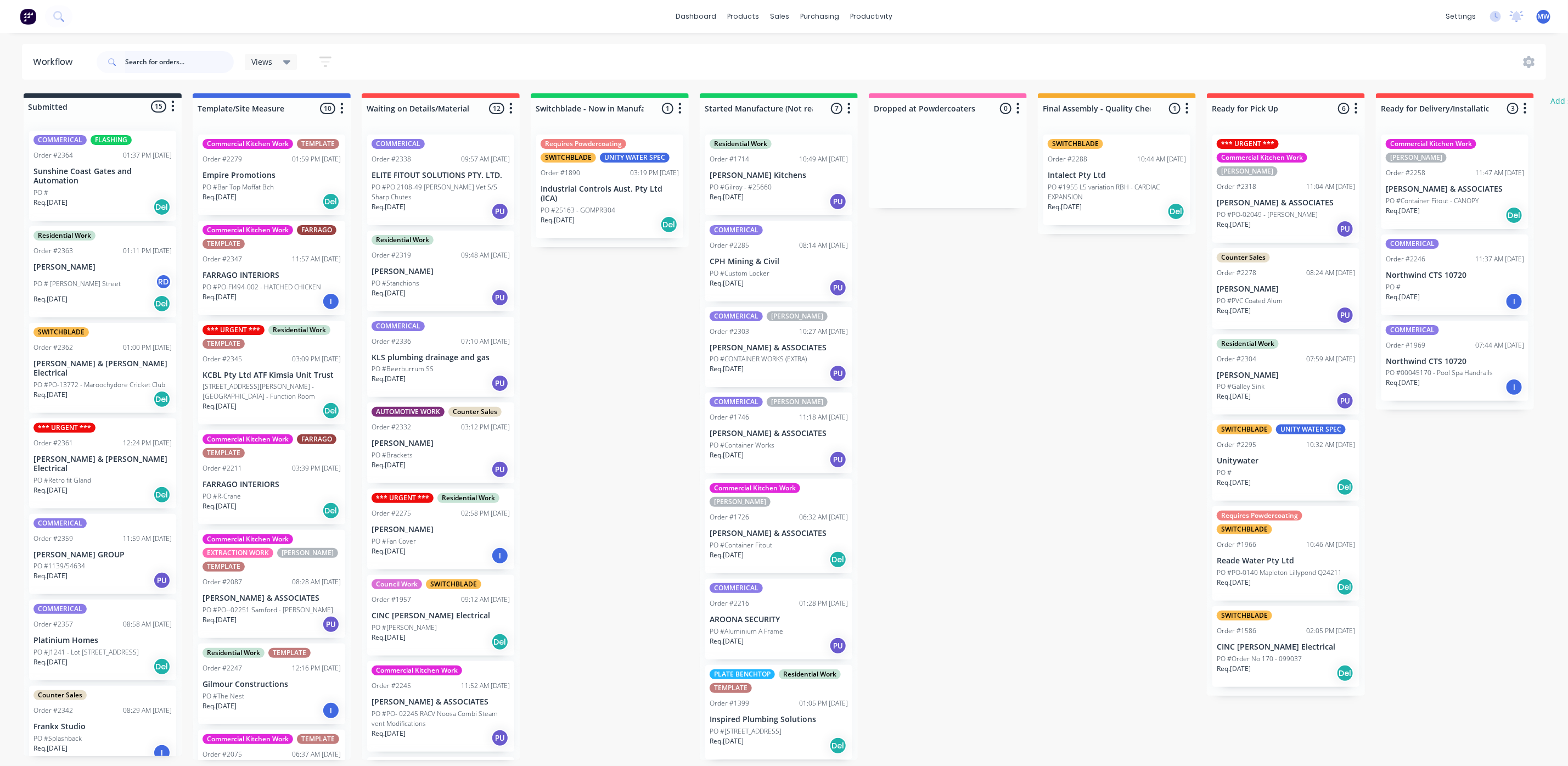
click at [168, 63] on input "text" at bounding box center [179, 62] width 109 height 22
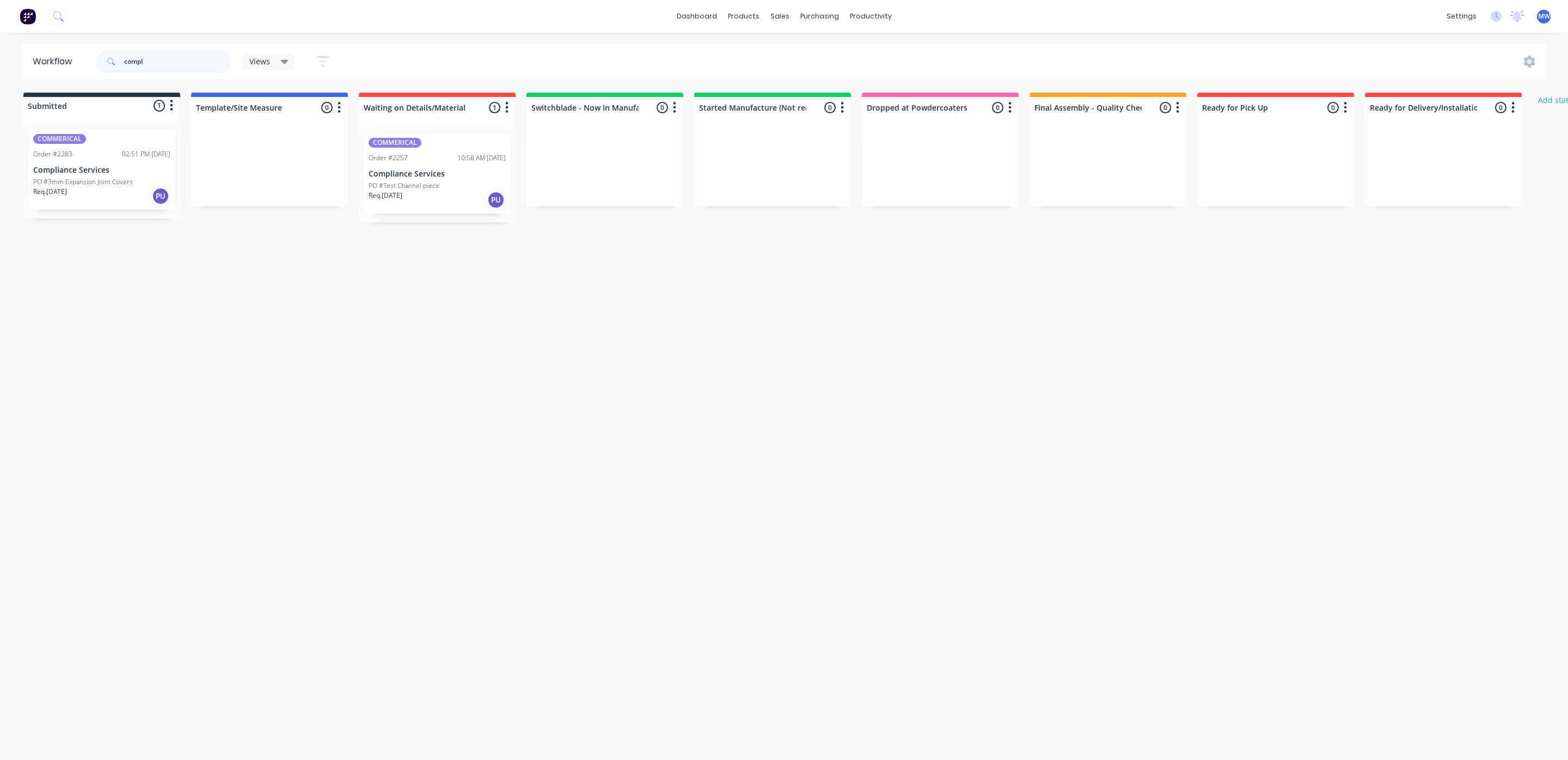
type input "compl"
click at [452, 178] on p "Compliance Services" at bounding box center [437, 173] width 138 height 9
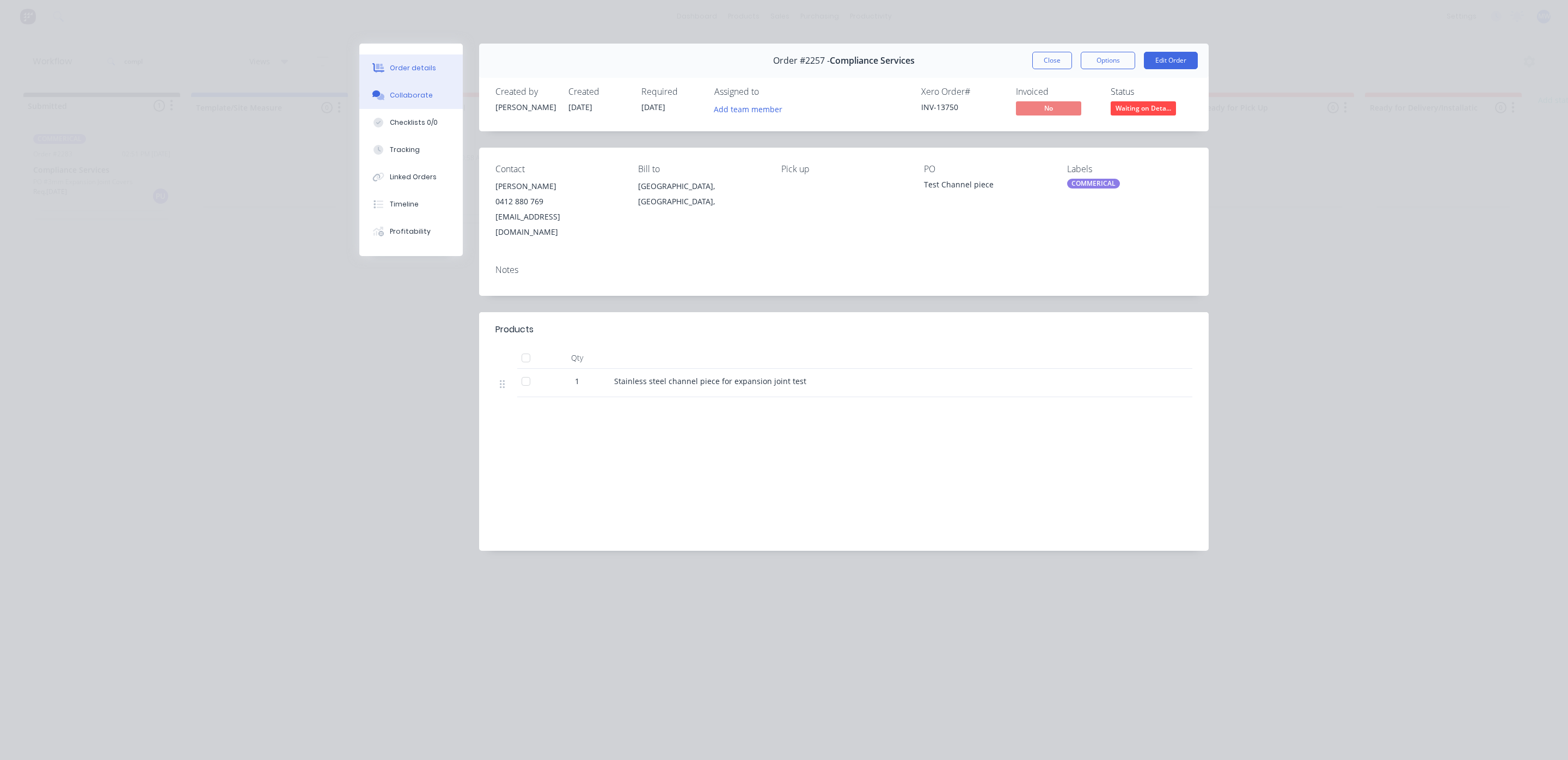
click at [382, 100] on button "Collaborate" at bounding box center [411, 96] width 104 height 28
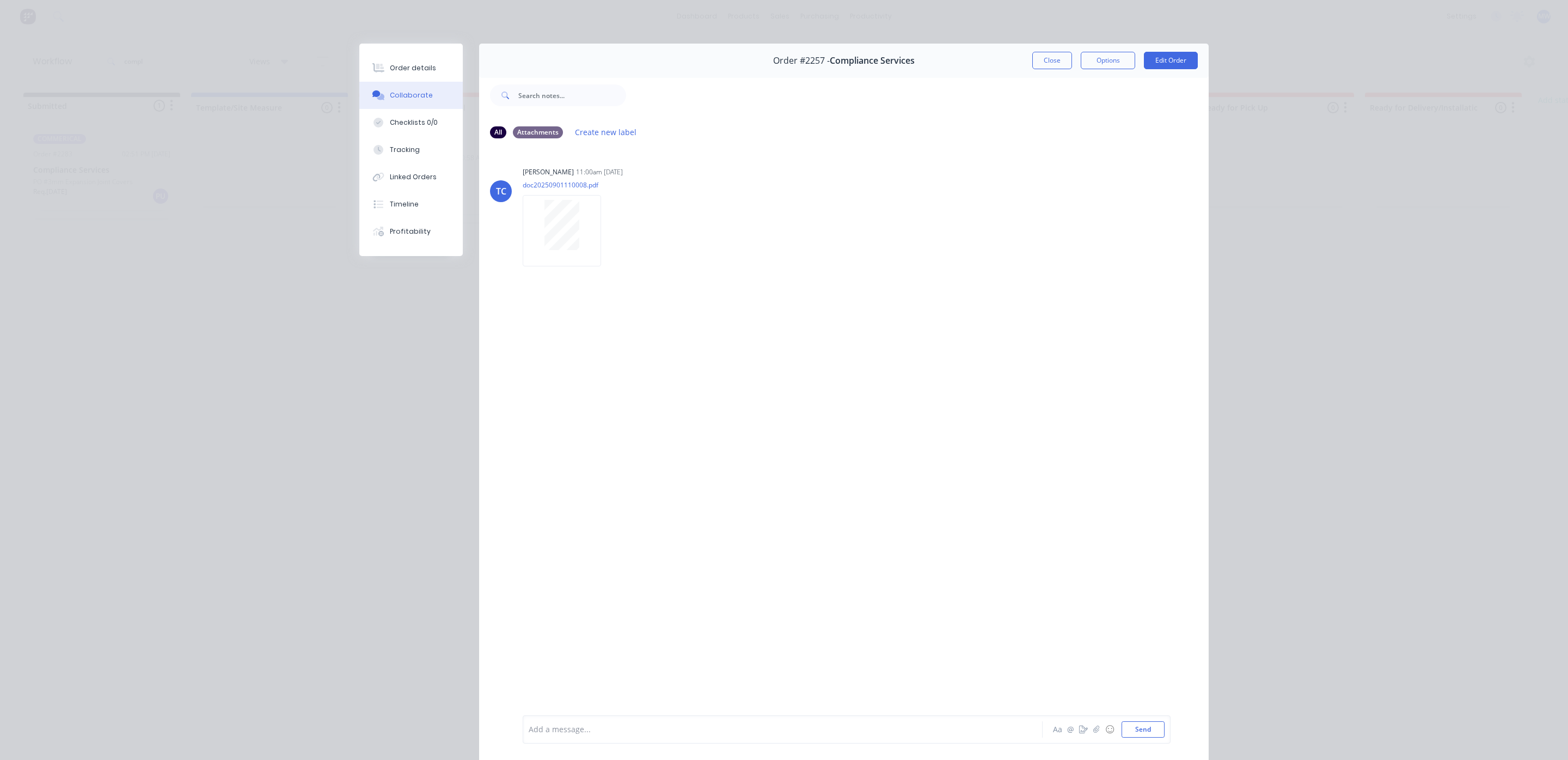
click at [612, 726] on div at bounding box center [768, 730] width 477 height 12
click at [1137, 724] on button "Send" at bounding box center [1143, 729] width 43 height 17
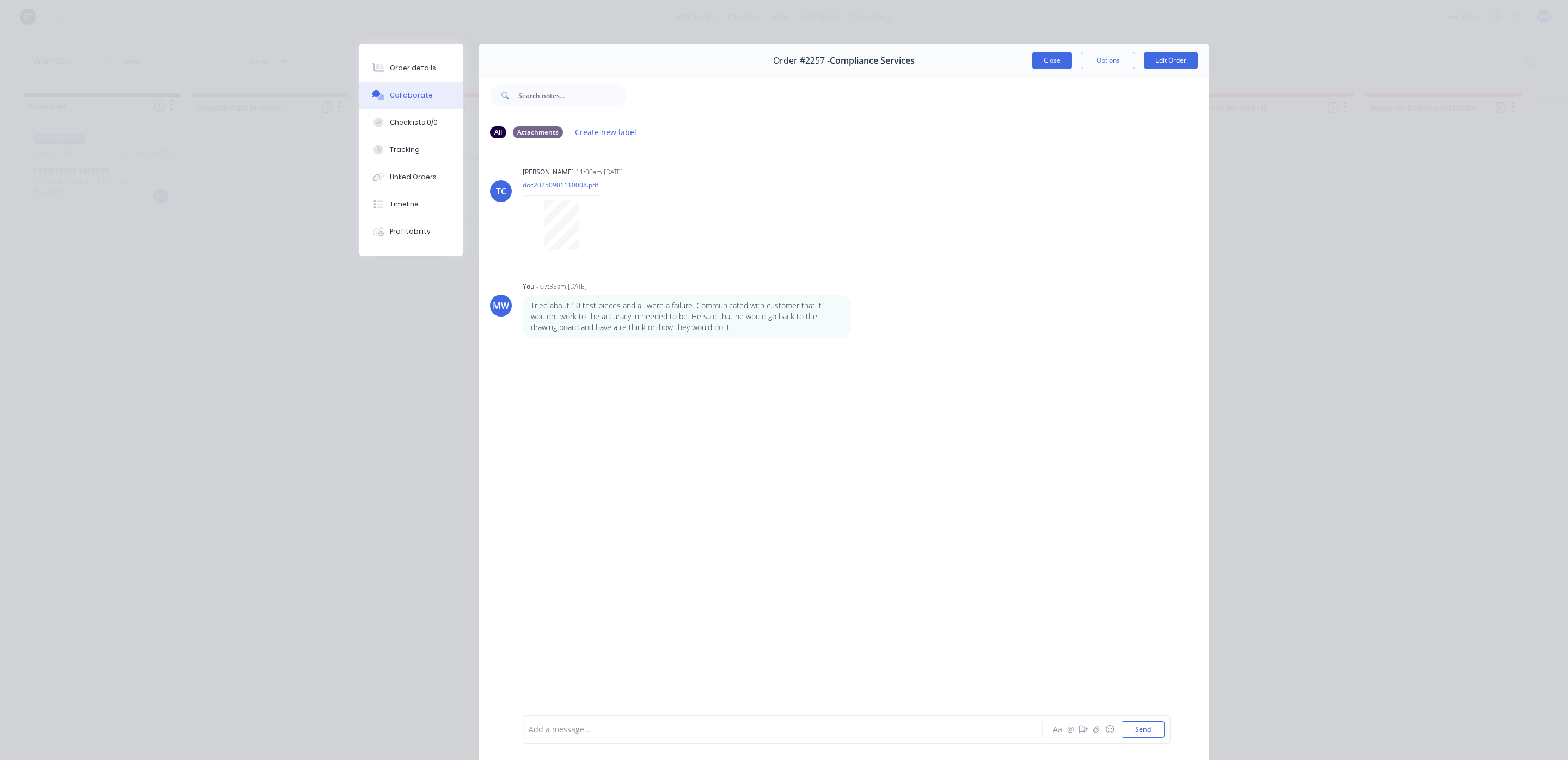
click at [1043, 59] on button "Close" at bounding box center [1053, 60] width 40 height 18
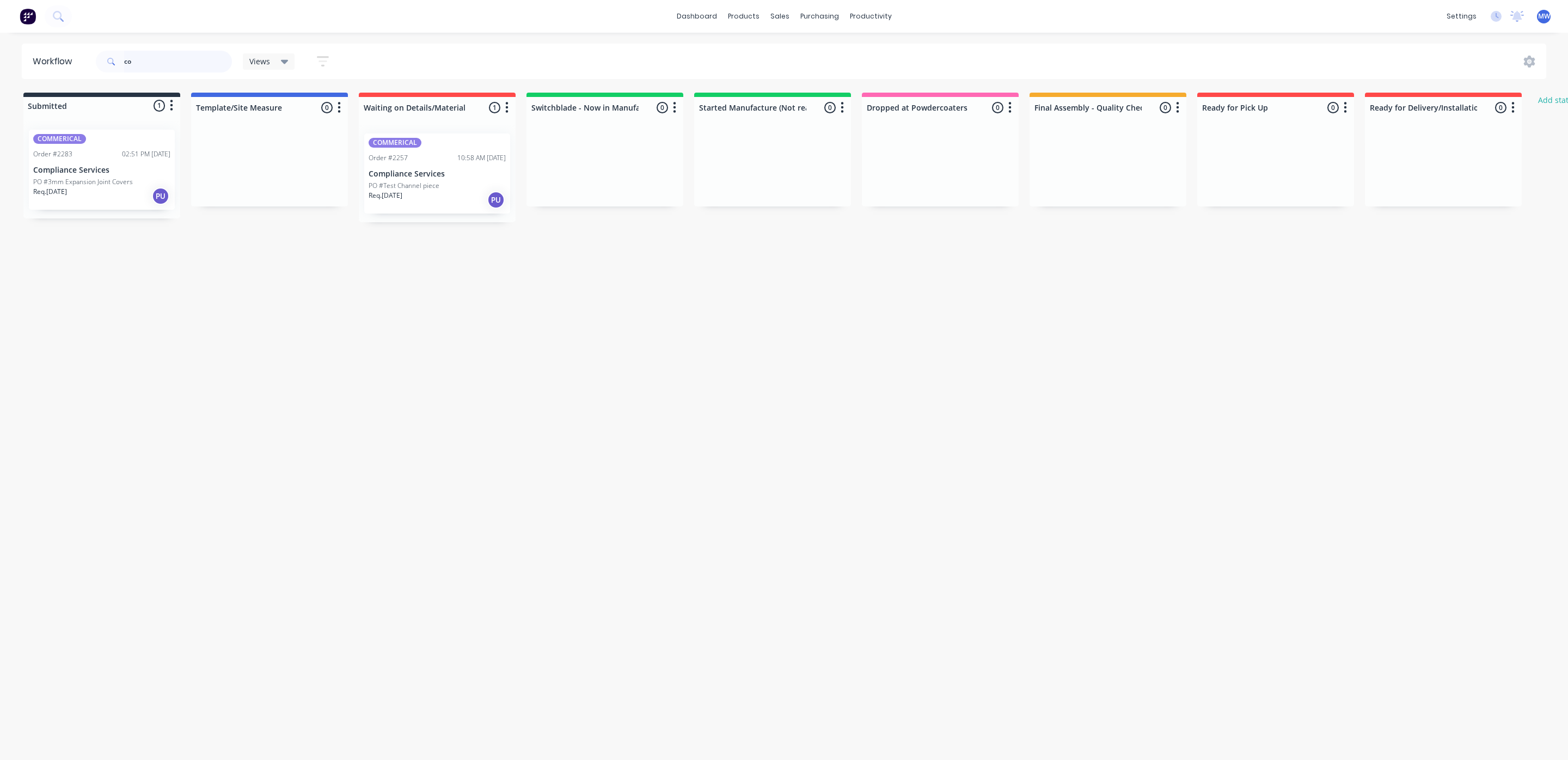
type input "c"
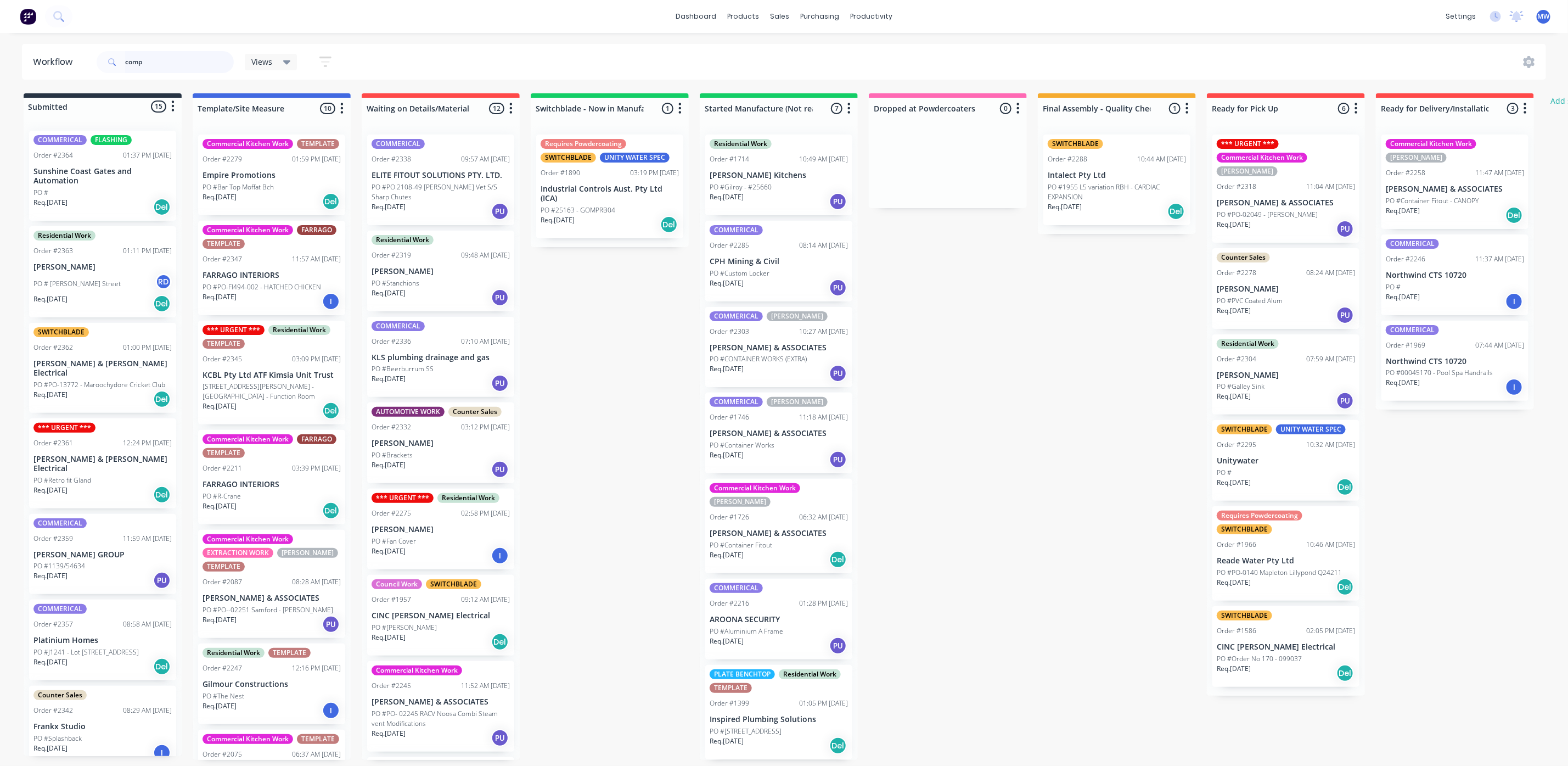
type input "compl"
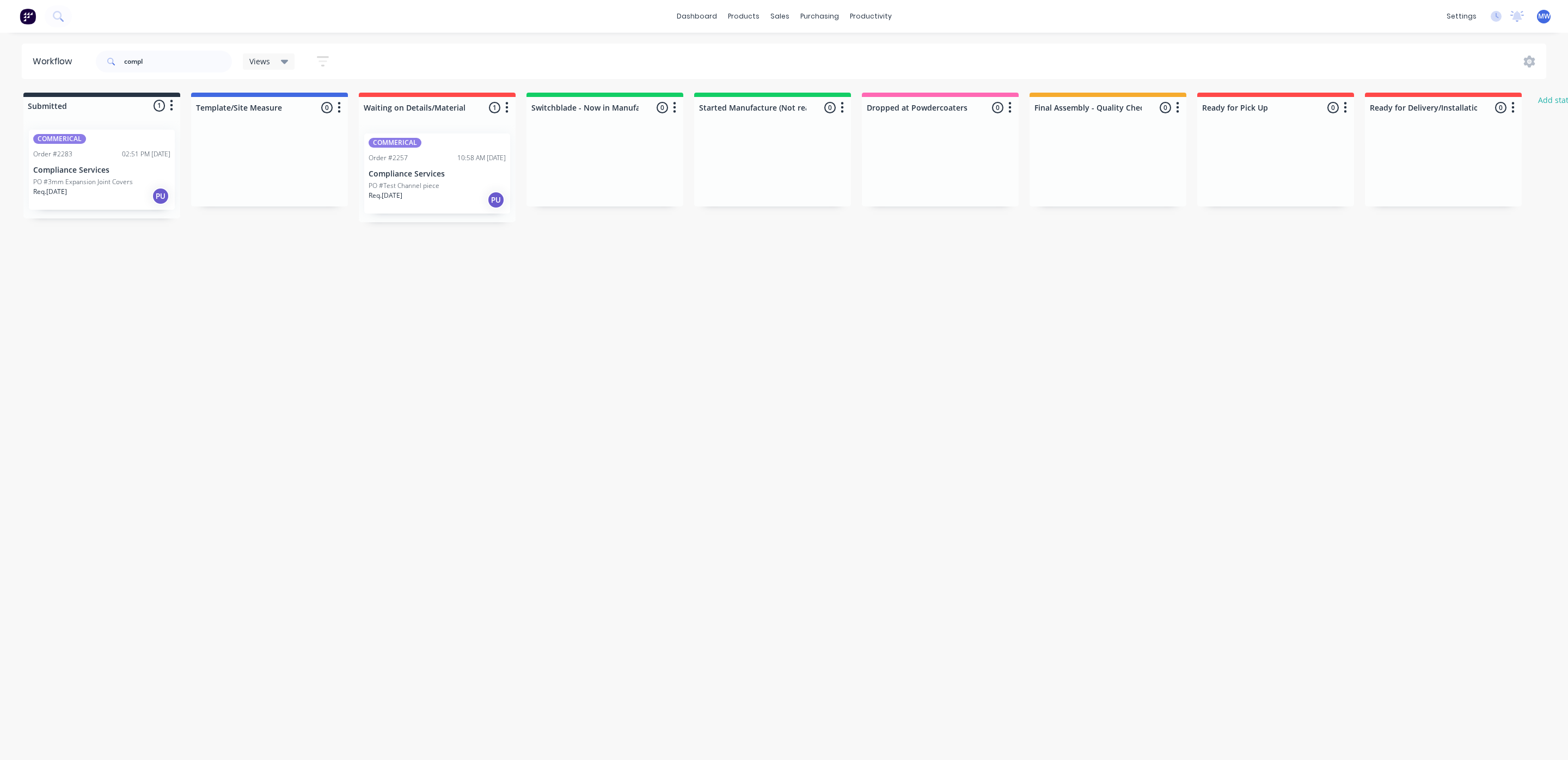
click at [87, 192] on div "Req. [DATE] PU" at bounding box center [102, 196] width 138 height 19
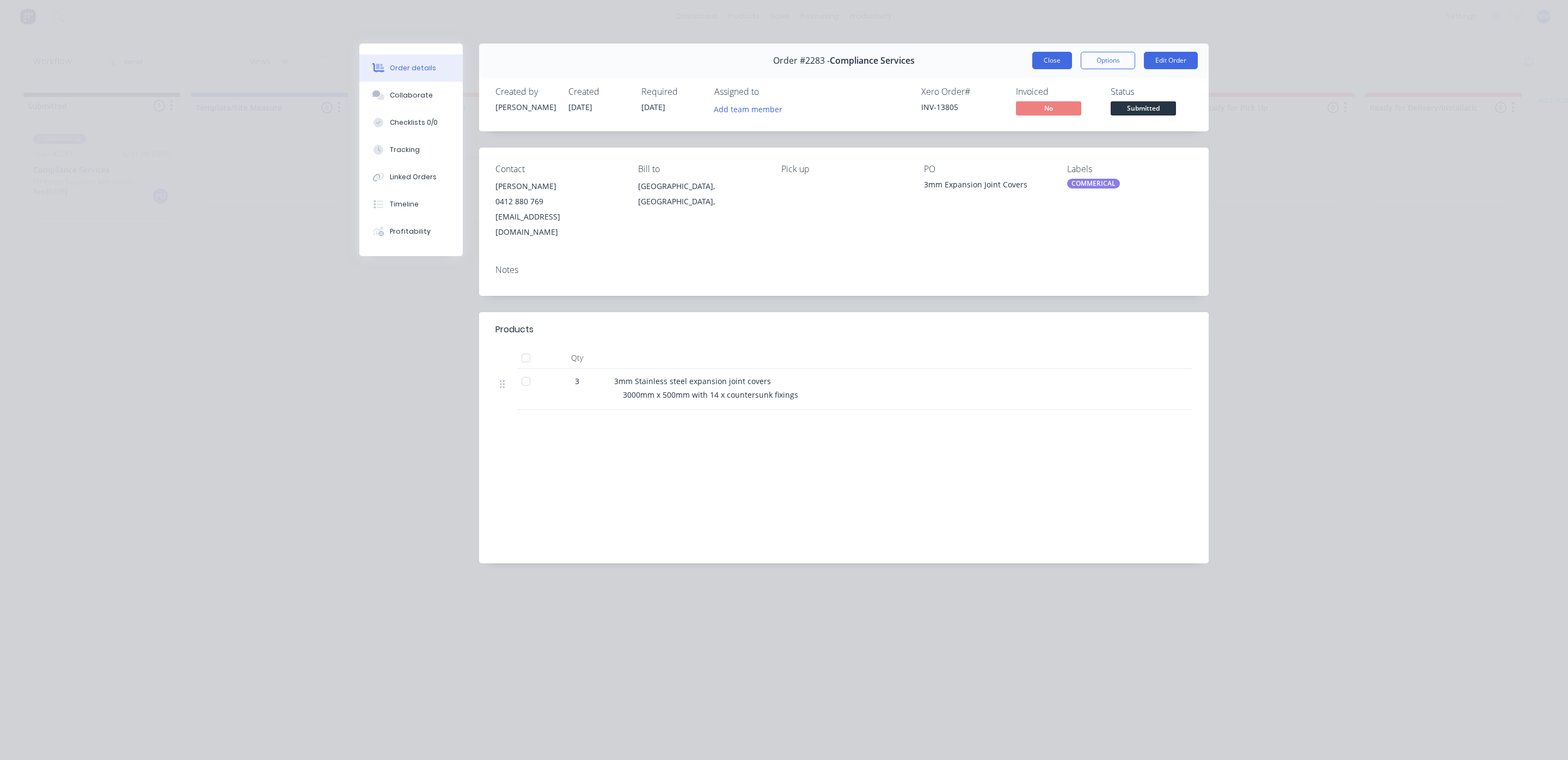
click at [1061, 55] on button "Close" at bounding box center [1053, 60] width 40 height 18
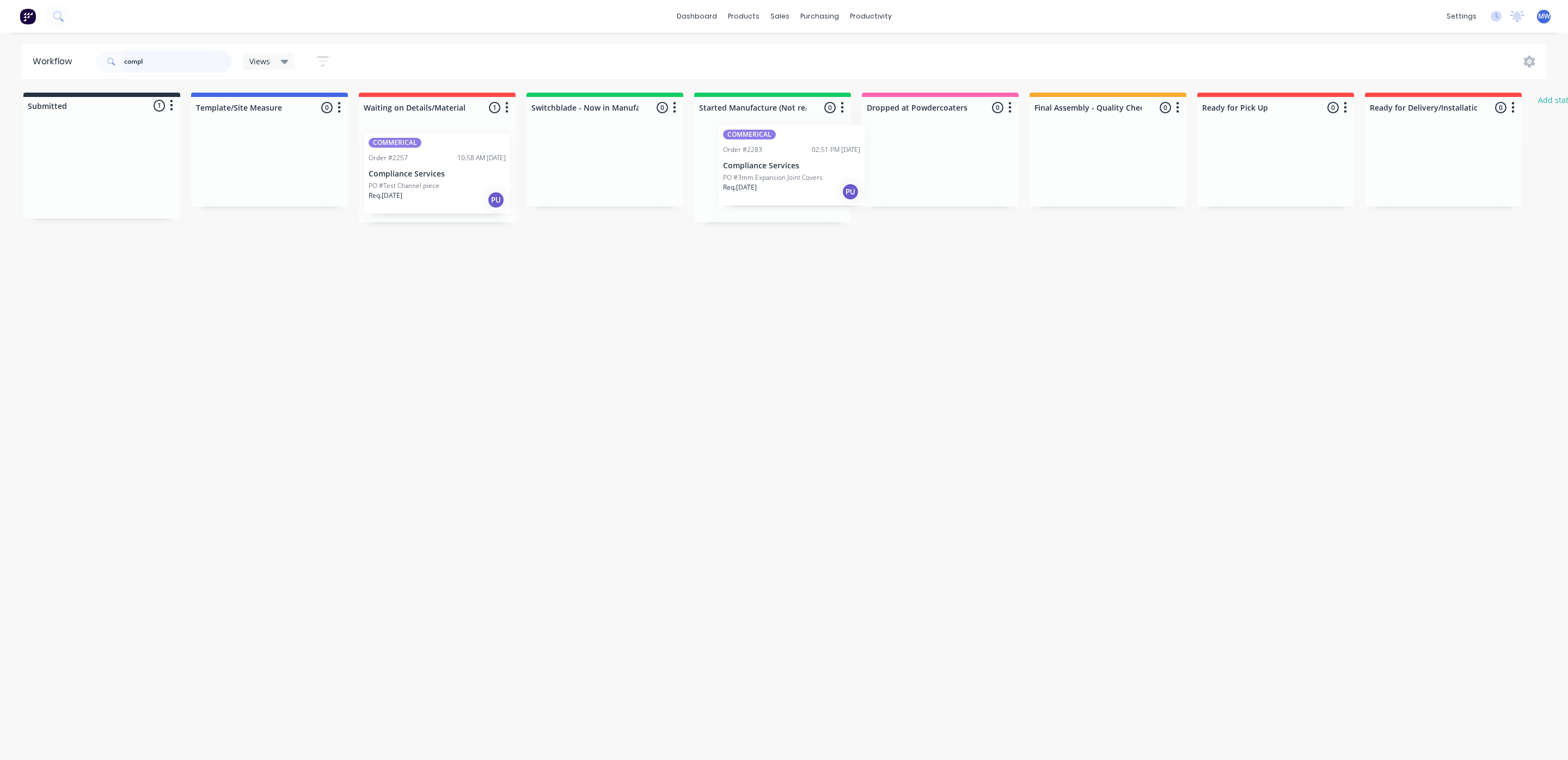
drag, startPoint x: 72, startPoint y: 185, endPoint x: 753, endPoint y: 171, distance: 681.1
click at [753, 171] on div "Submitted 1 Status colour #273444 hex #273444 Save Cancel Summaries Total order…" at bounding box center [900, 157] width 1816 height 130
click at [701, 409] on div "Workflow compl Views Save new view None (Default) edit SCSM - MAIN edit SUNCOAS…" at bounding box center [784, 391] width 1568 height 695
drag, startPoint x: 166, startPoint y: 62, endPoint x: 25, endPoint y: 49, distance: 141.6
click at [25, 49] on header "Workflow compl Views Save new view None (Default) edit SCSM - MAIN edit SUNCOAS…" at bounding box center [784, 61] width 1525 height 36
